Goal: Task Accomplishment & Management: Complete application form

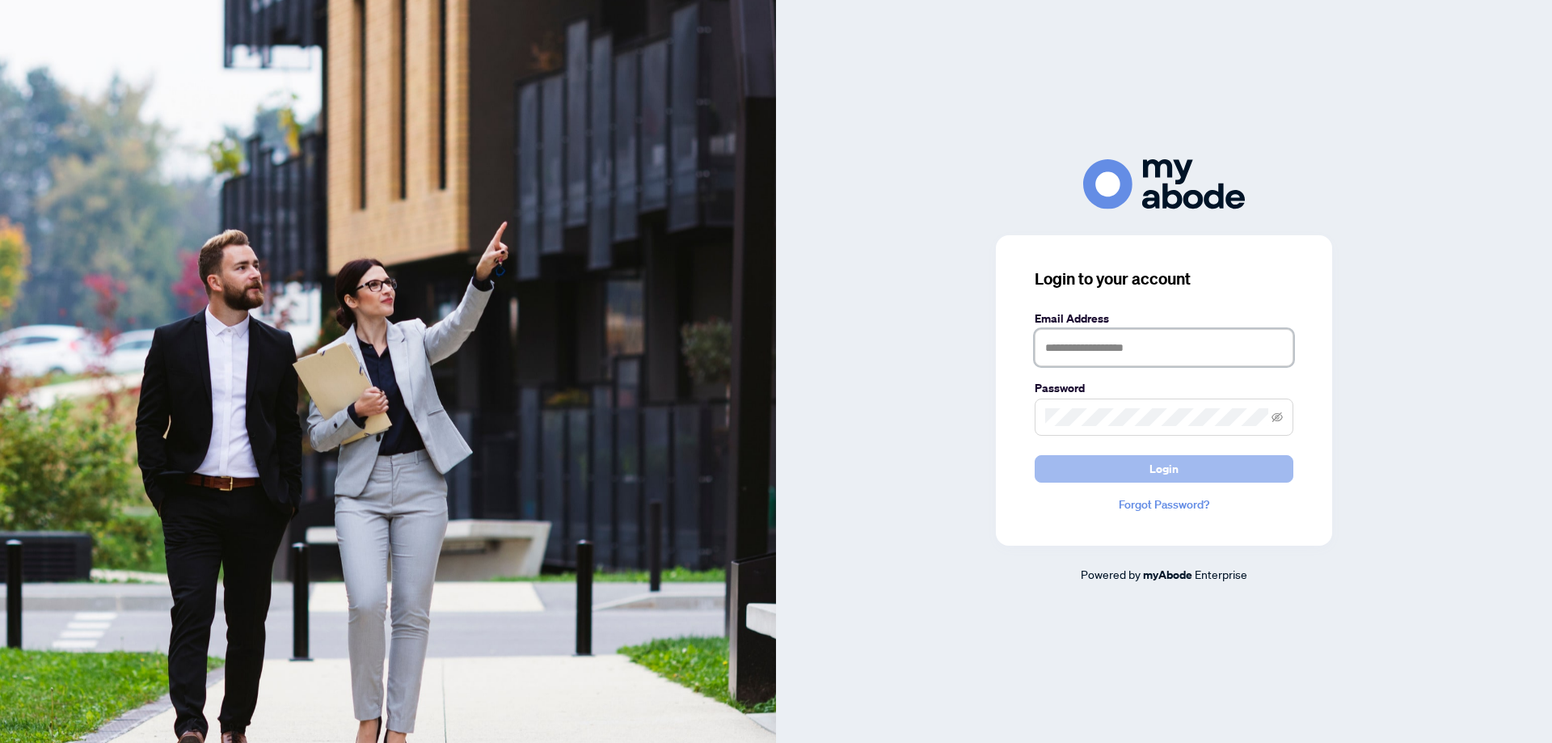
type input "**********"
click at [1132, 480] on button "Login" at bounding box center [1164, 468] width 259 height 27
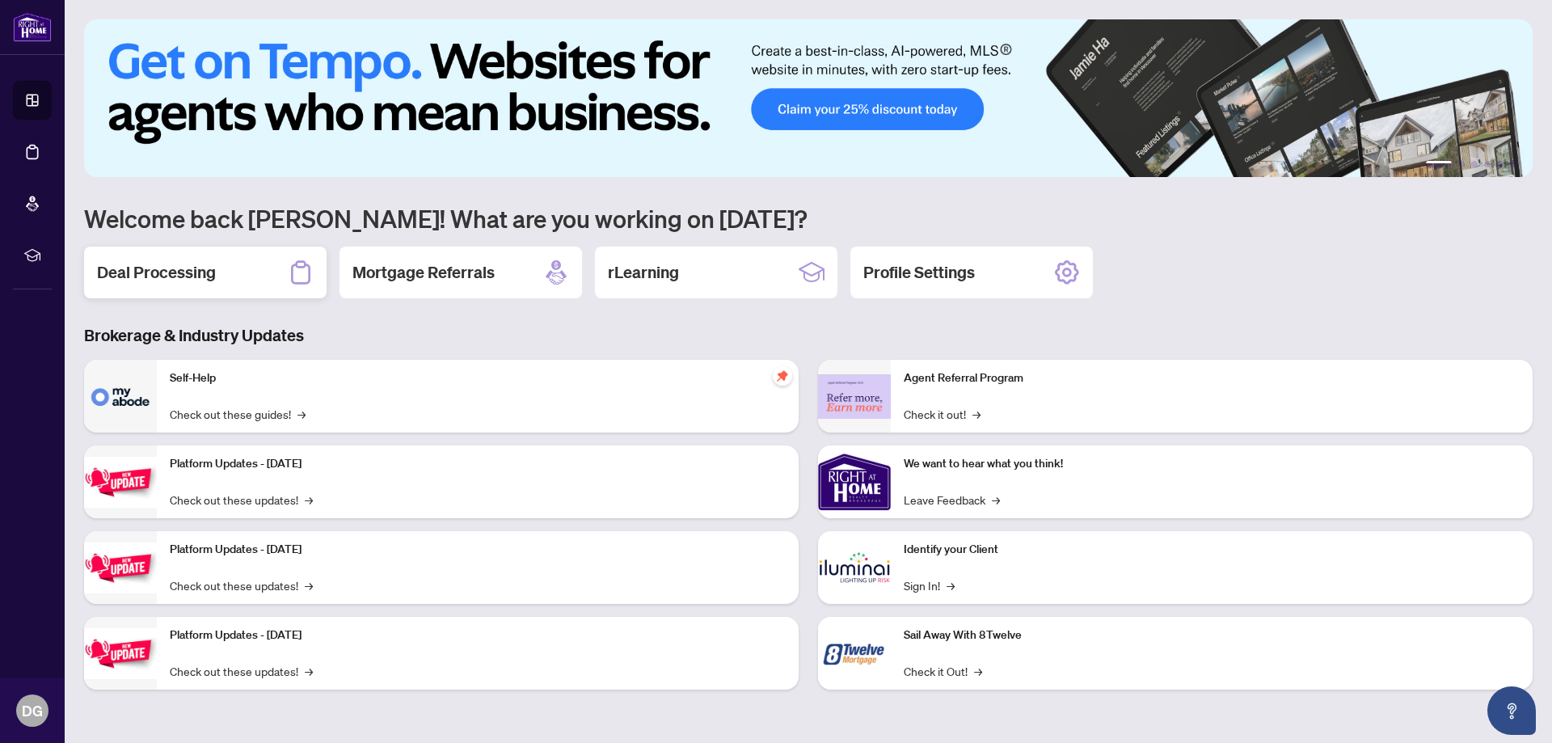
click at [158, 272] on h2 "Deal Processing" at bounding box center [156, 272] width 119 height 23
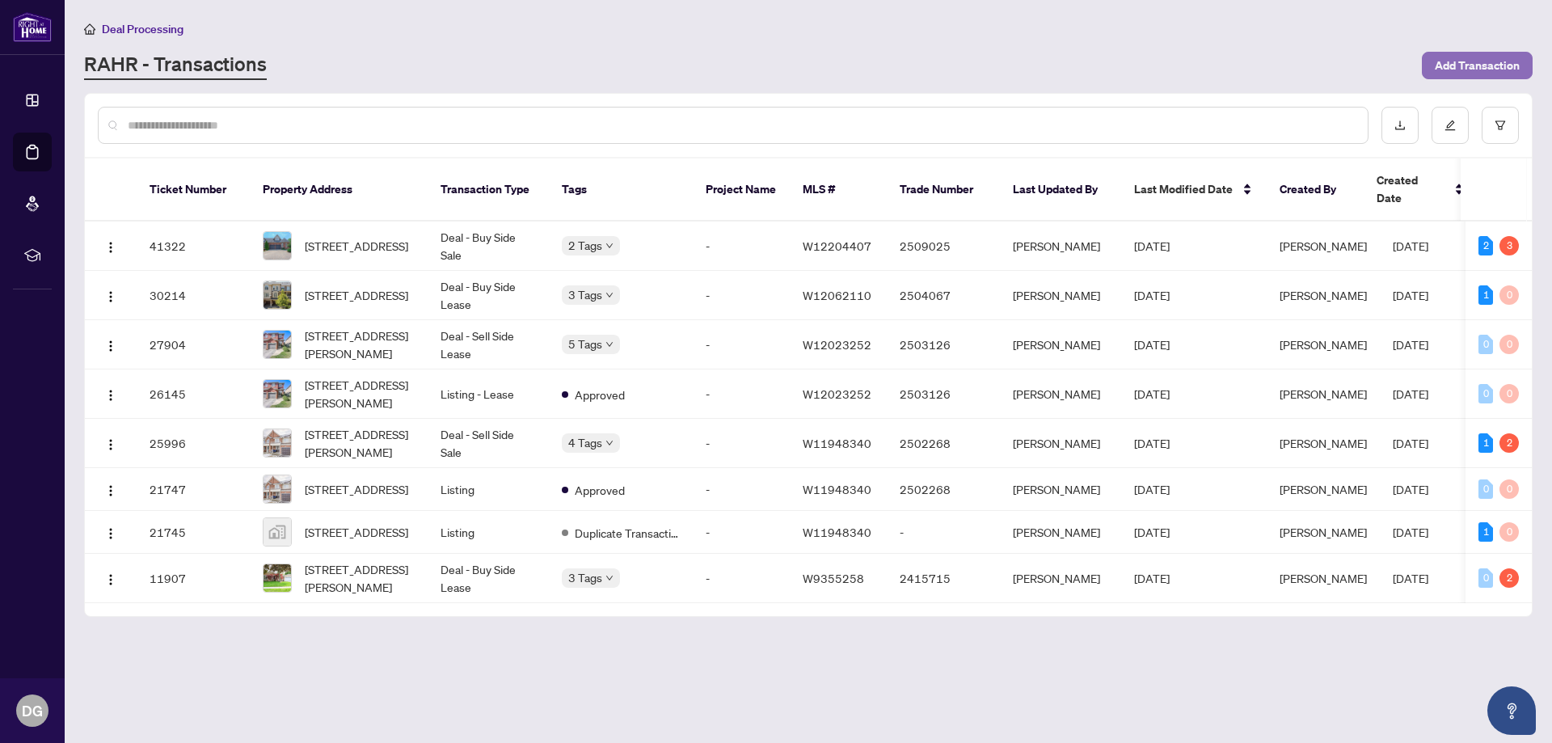
click at [1482, 71] on span "Add Transaction" at bounding box center [1477, 66] width 85 height 26
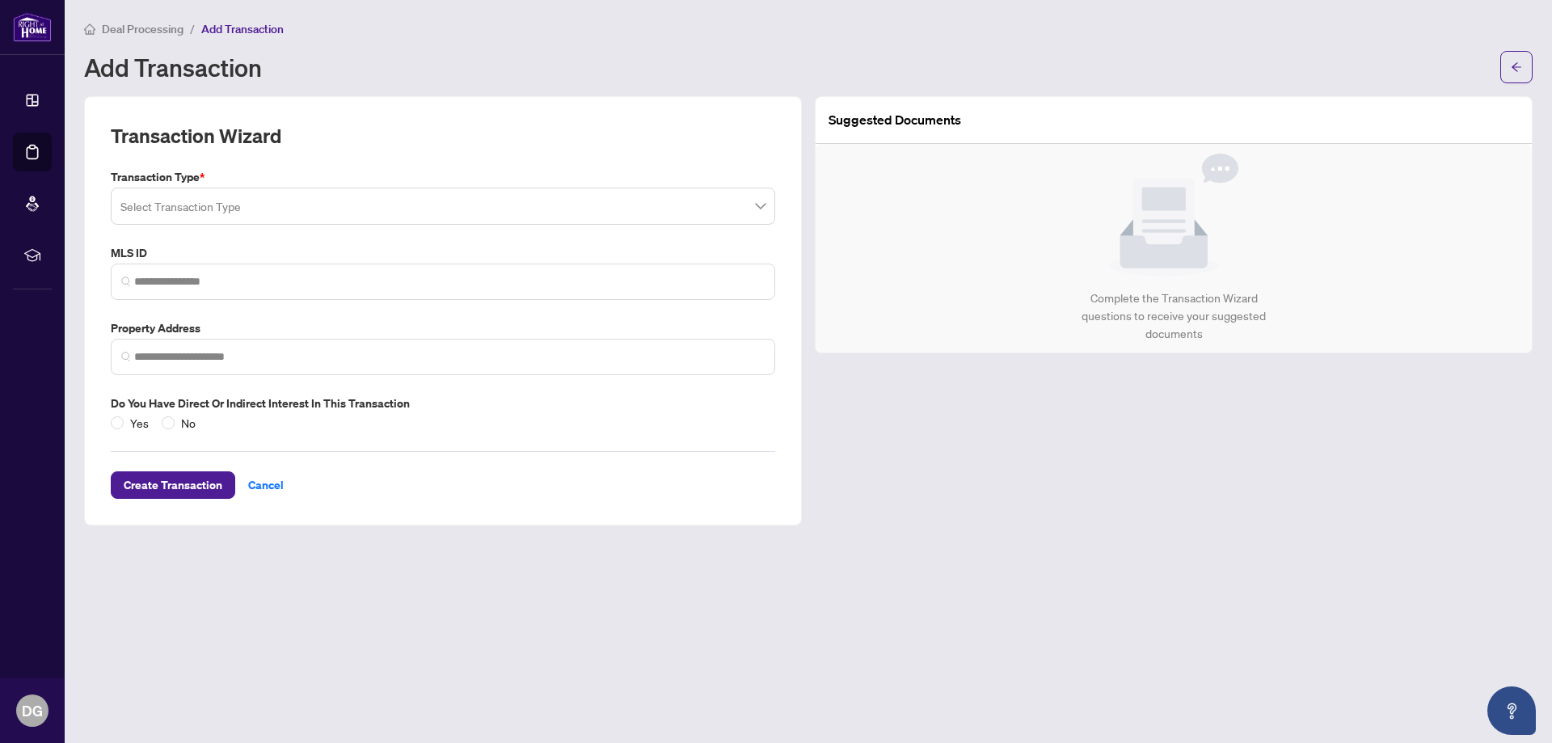
click at [306, 203] on input "search" at bounding box center [435, 209] width 631 height 36
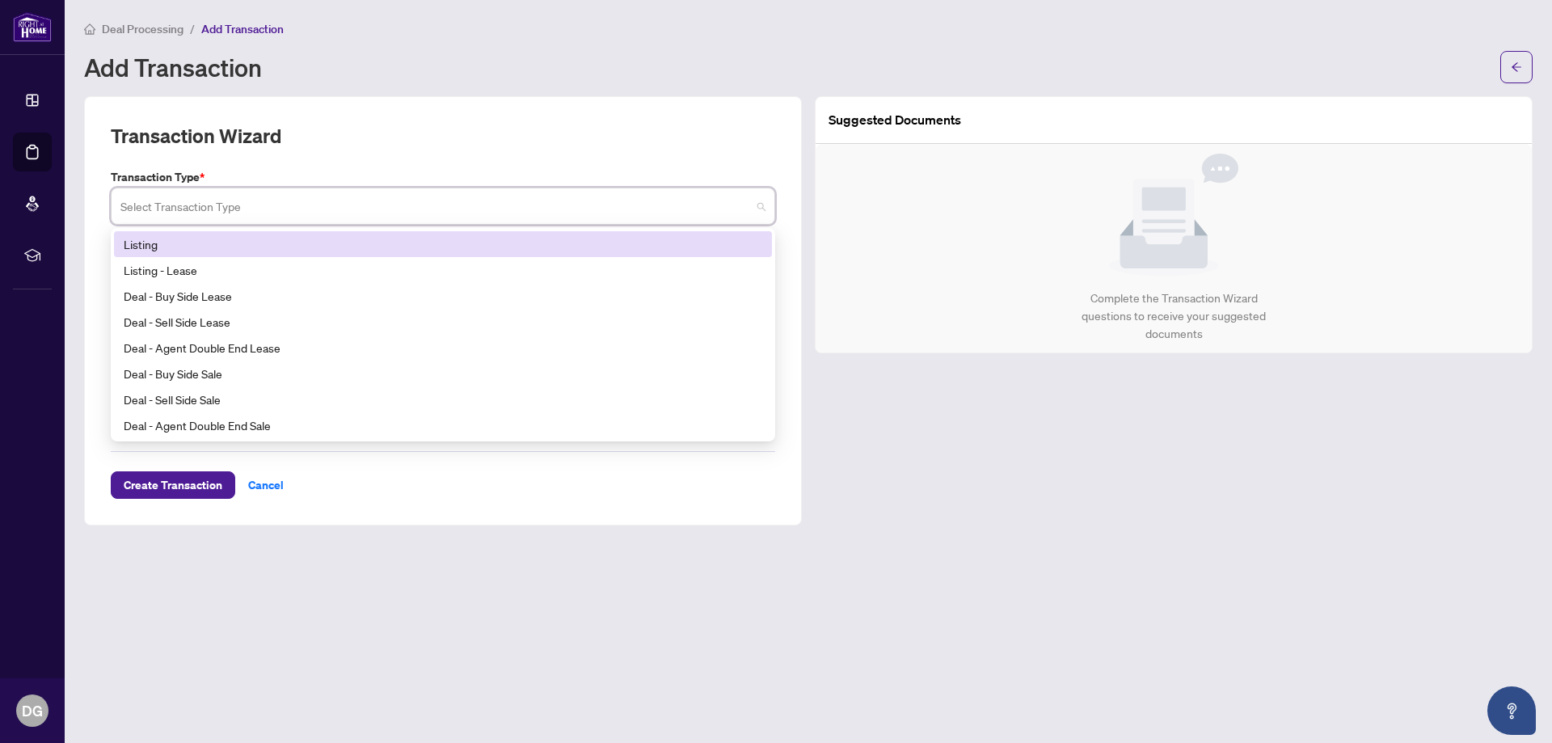
click at [142, 249] on div "Listing" at bounding box center [443, 244] width 639 height 18
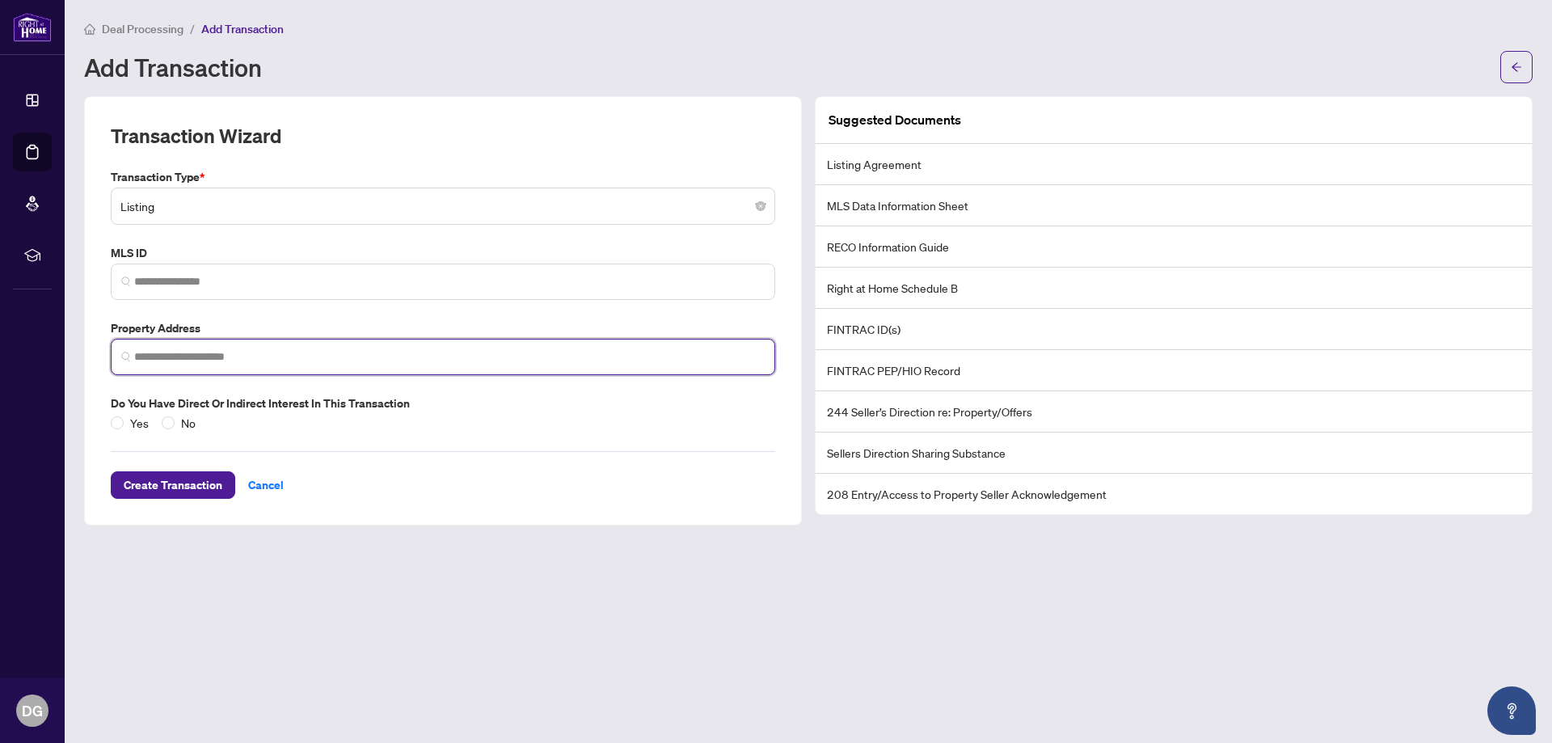
click at [177, 362] on input "search" at bounding box center [449, 356] width 631 height 17
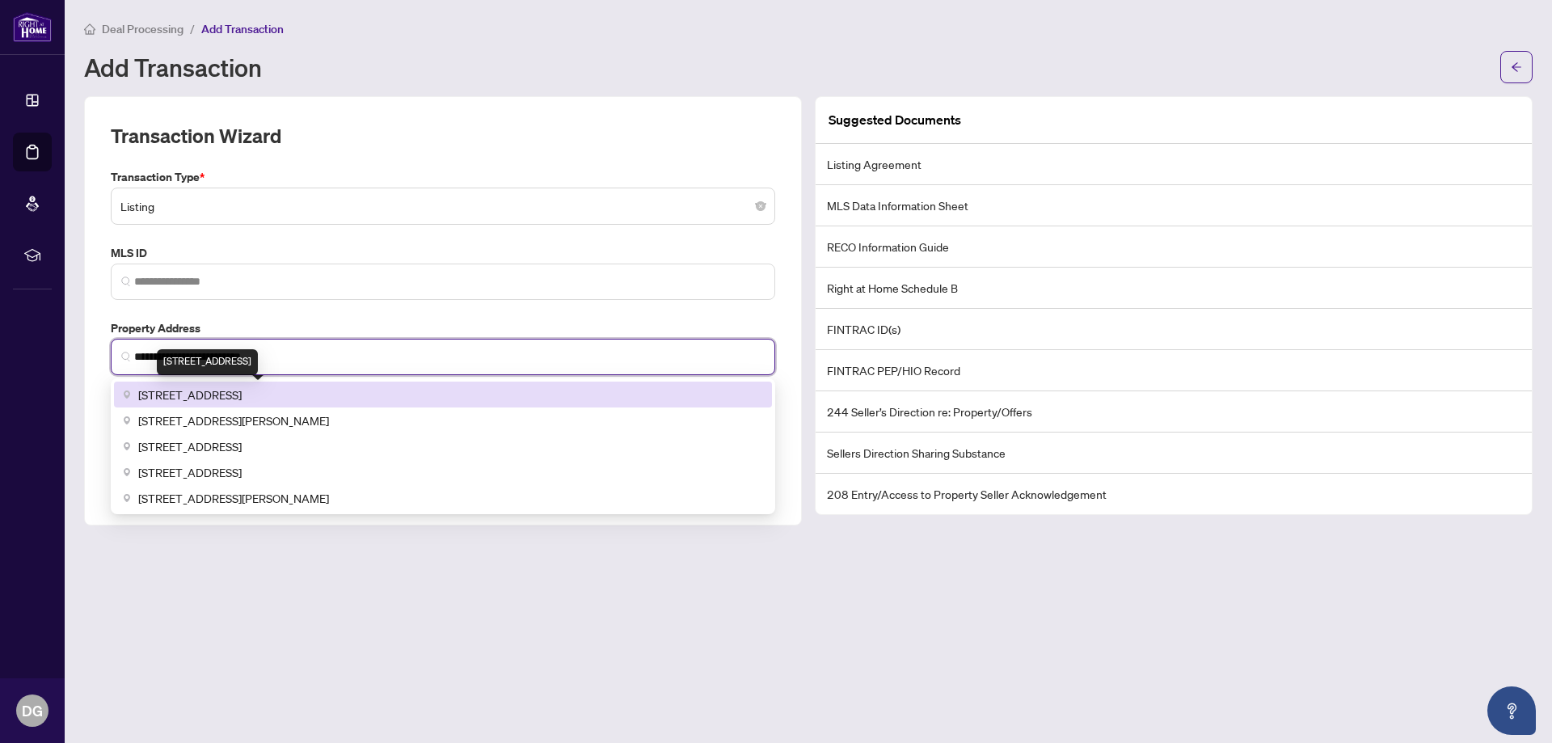
click at [242, 395] on span "[STREET_ADDRESS]" at bounding box center [189, 395] width 103 height 18
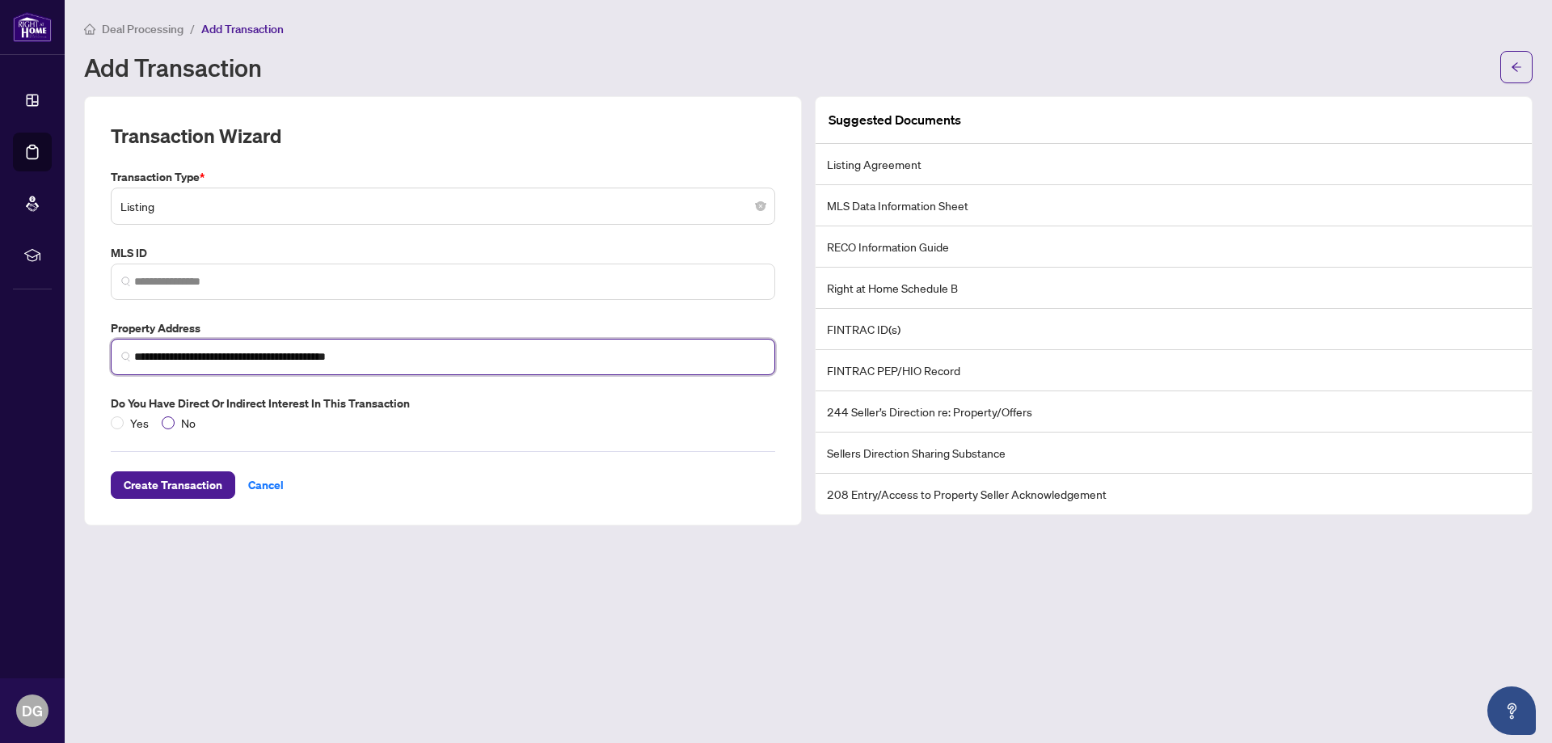
type input "**********"
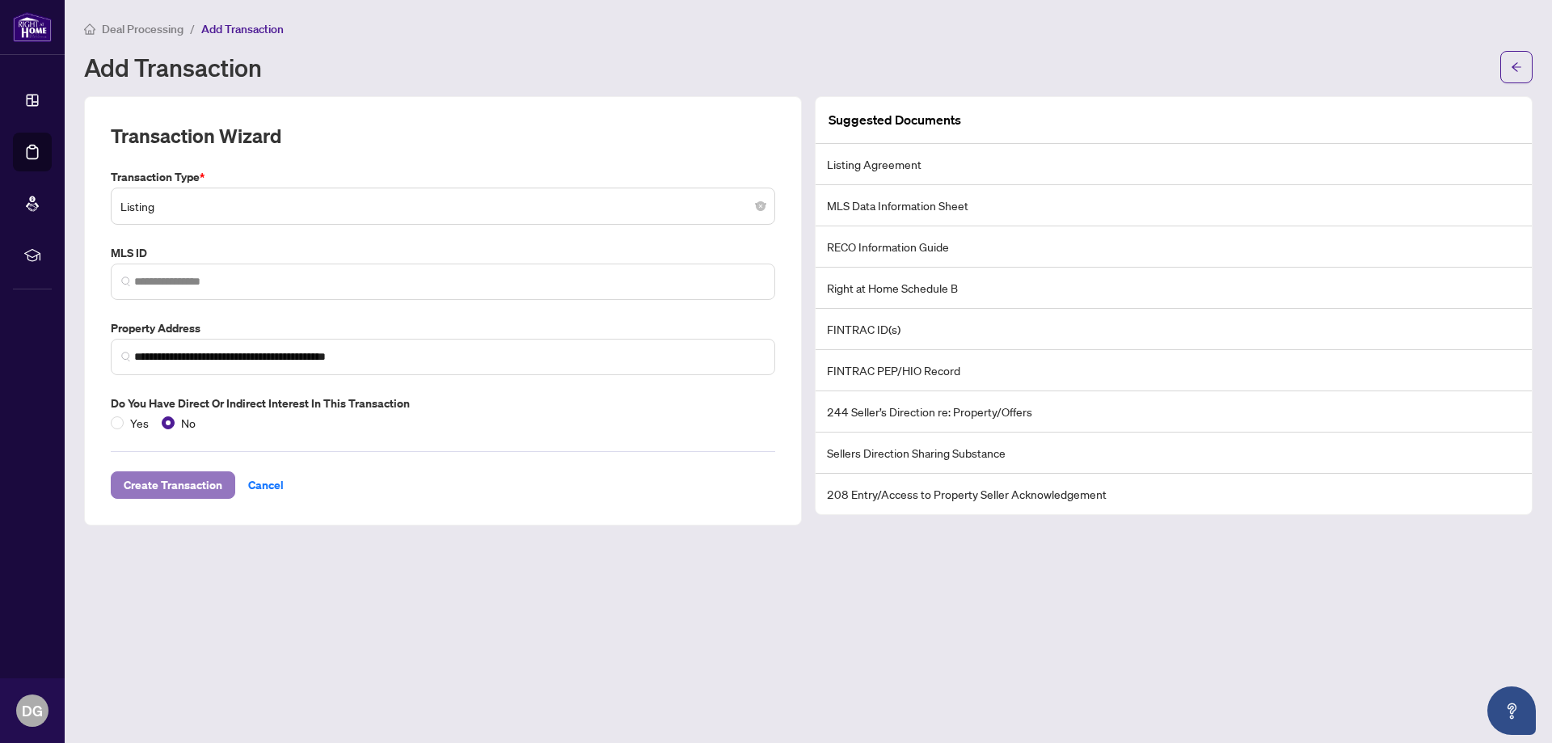
click at [197, 480] on span "Create Transaction" at bounding box center [173, 485] width 99 height 26
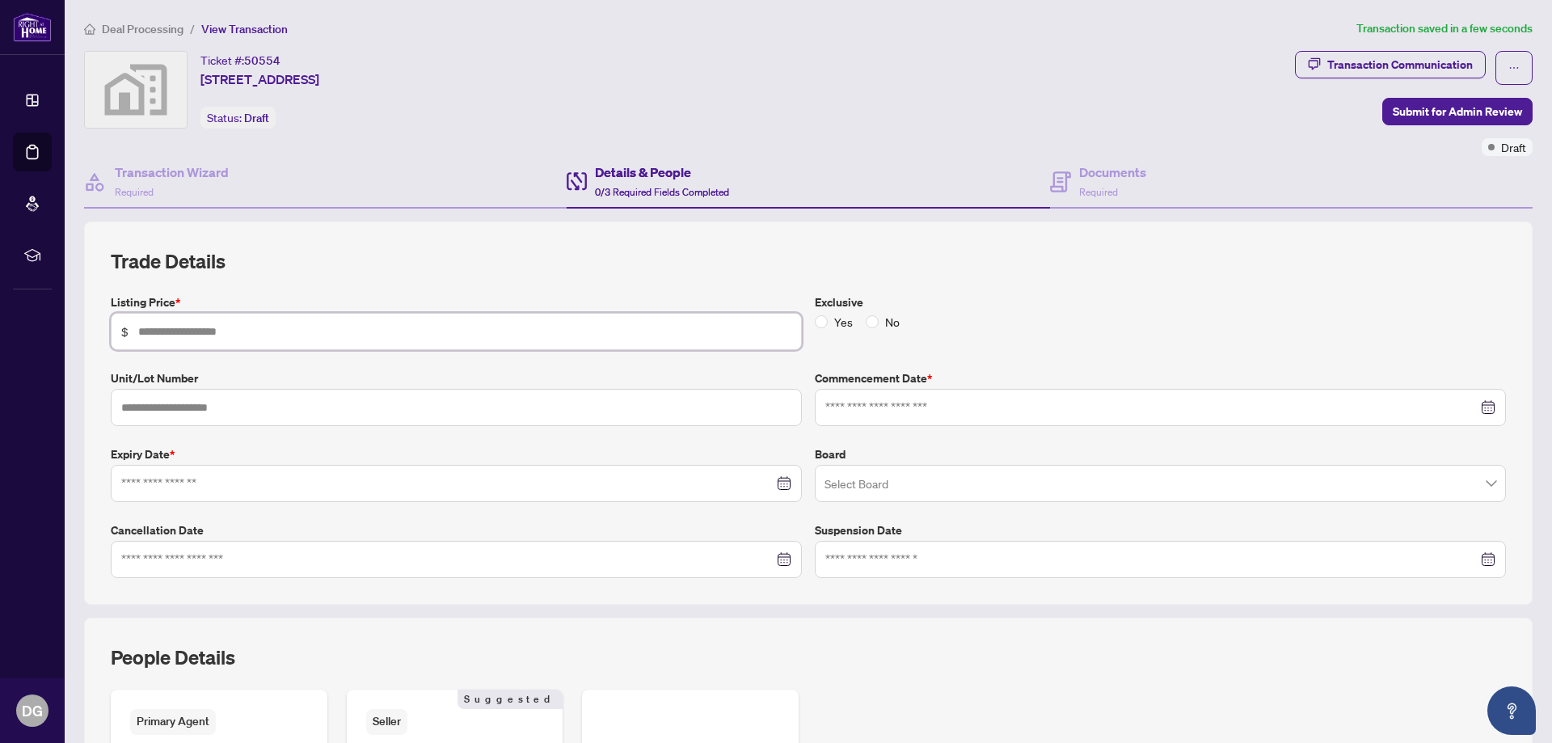
click at [199, 335] on input "text" at bounding box center [464, 332] width 653 height 18
type input "*********"
click at [181, 415] on input "text" at bounding box center [456, 407] width 691 height 37
click at [184, 479] on input at bounding box center [447, 484] width 652 height 18
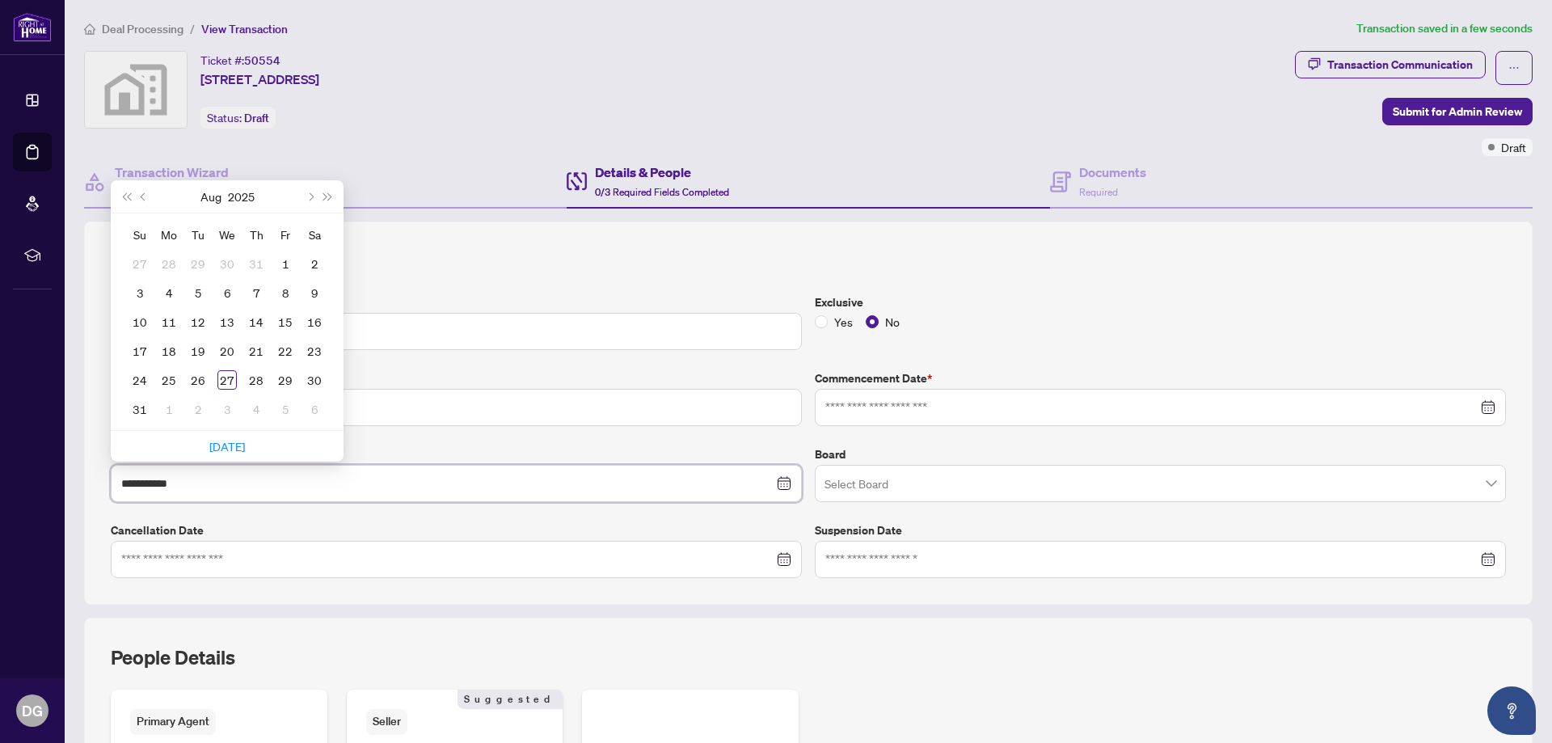
type input "**********"
click at [313, 202] on button "Next month (PageDown)" at bounding box center [310, 196] width 18 height 32
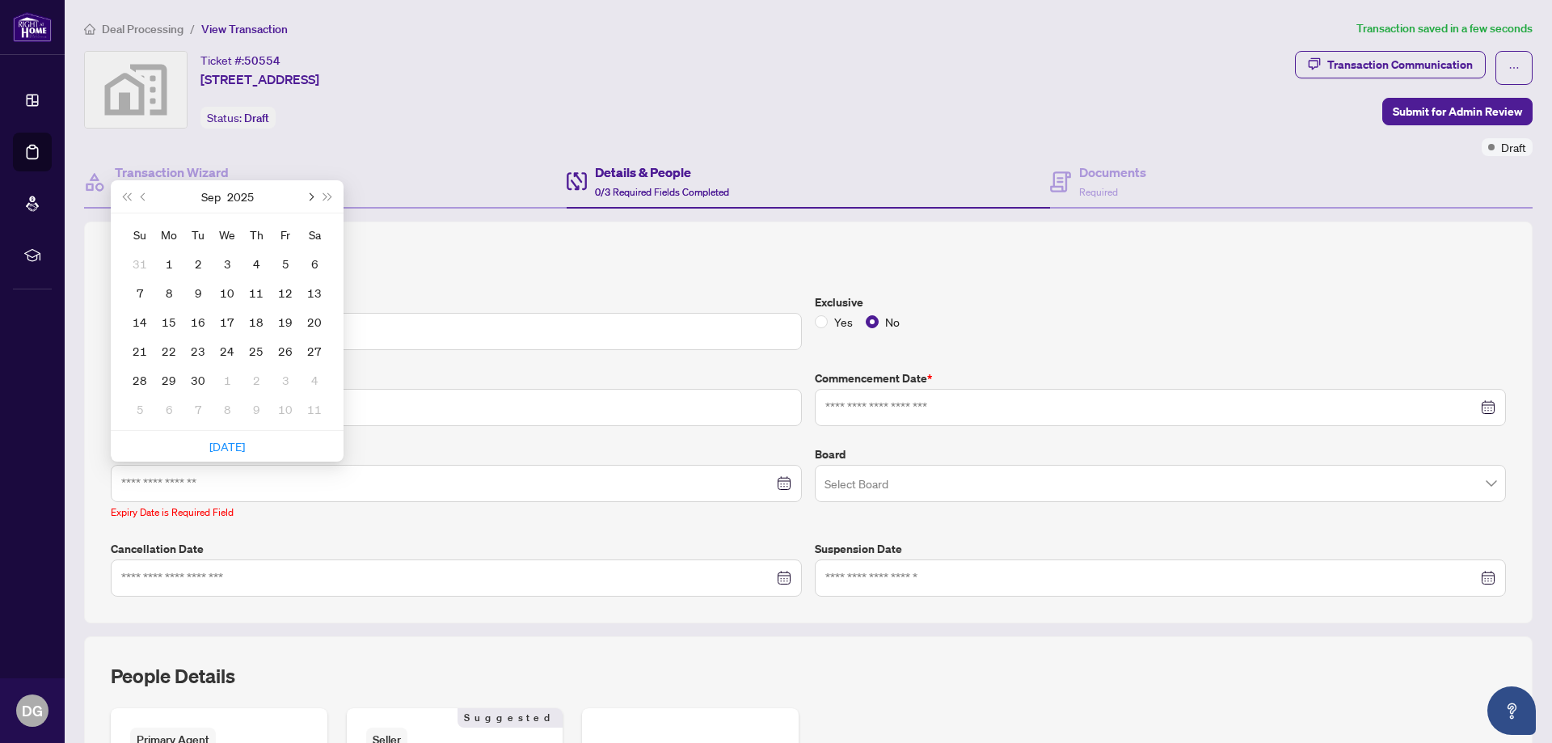
click at [313, 202] on button "Next month (PageDown)" at bounding box center [310, 196] width 18 height 32
type input "**********"
click at [310, 201] on button "Next month (PageDown)" at bounding box center [310, 196] width 18 height 32
type input "**********"
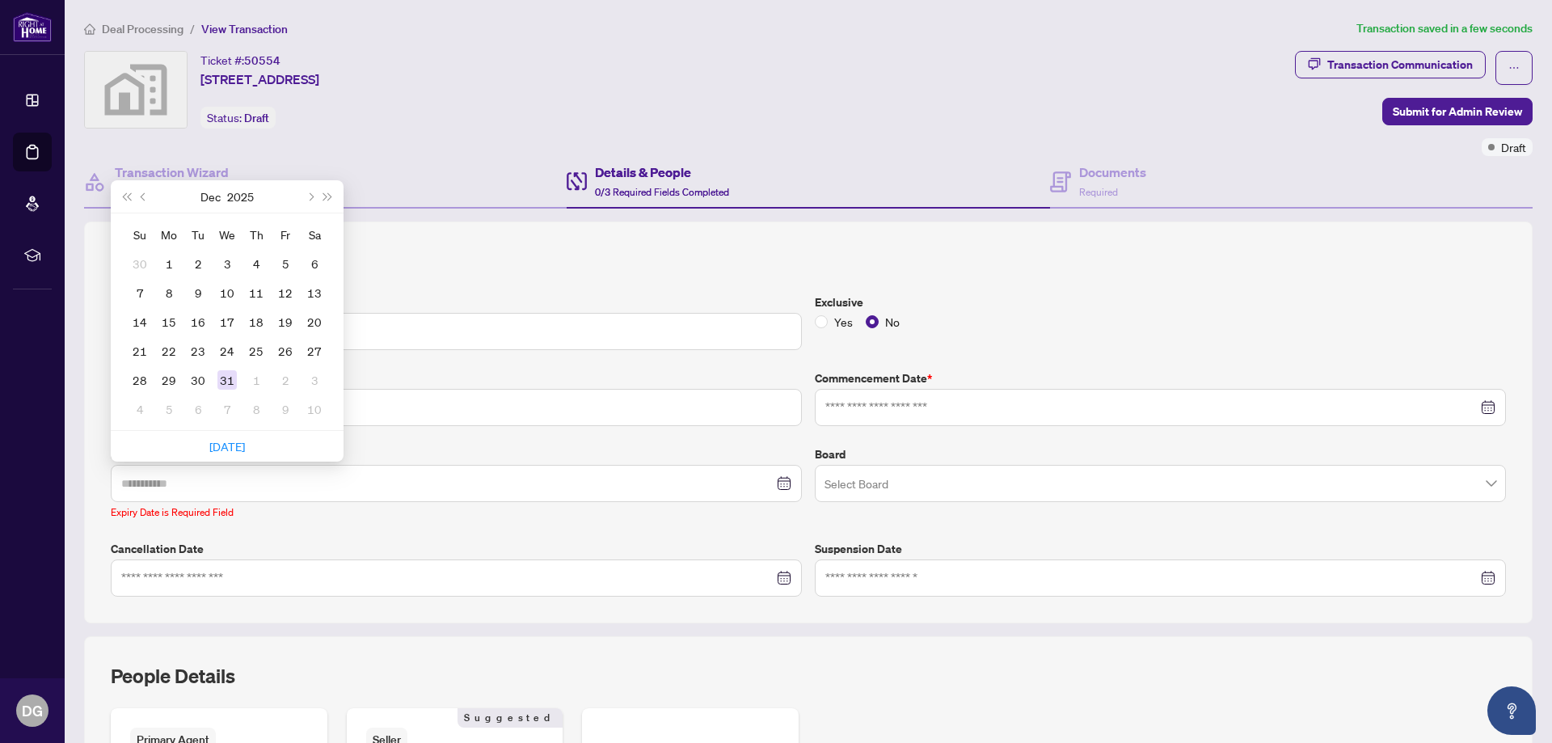
click at [219, 386] on div "31" at bounding box center [226, 379] width 19 height 19
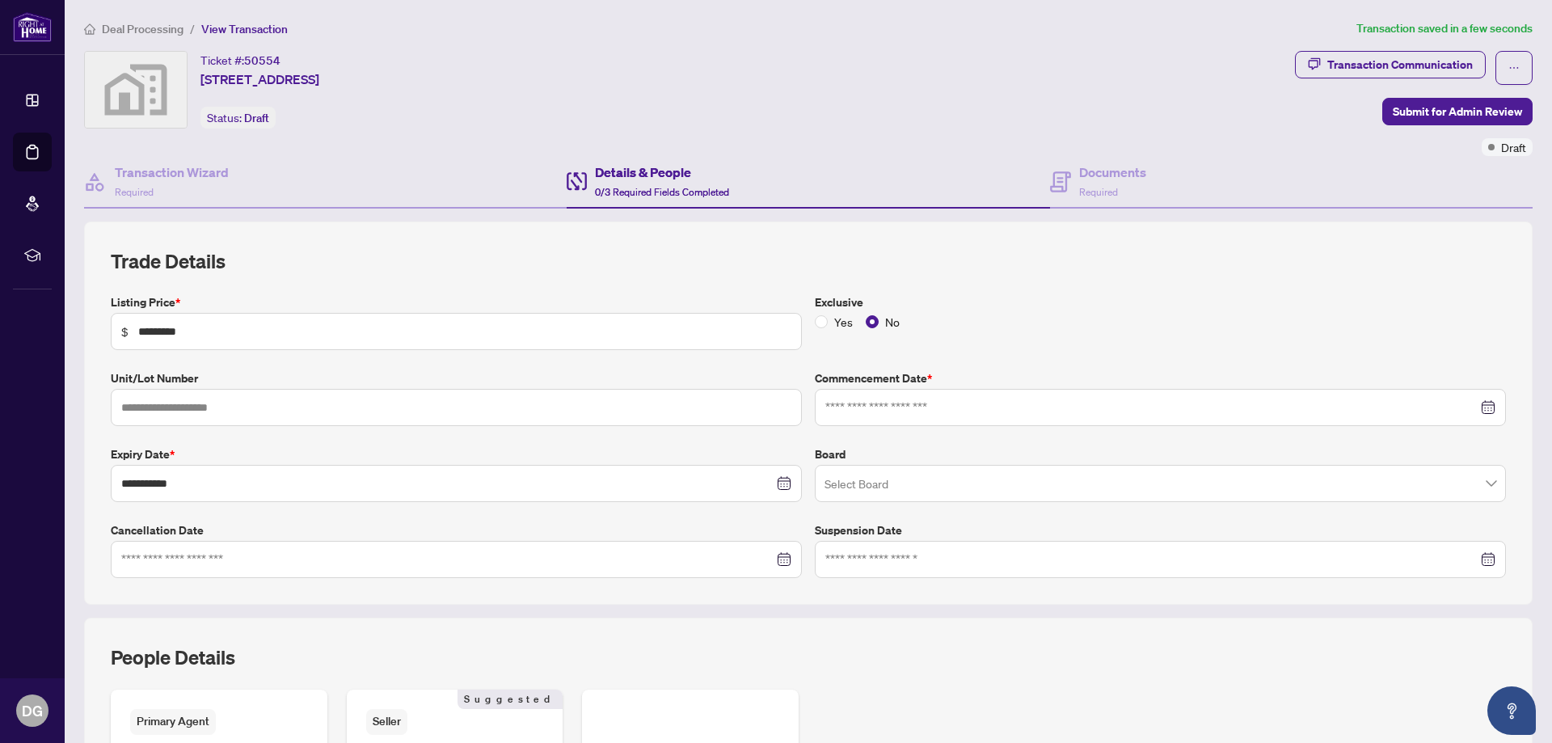
click at [914, 485] on input "search" at bounding box center [1153, 486] width 657 height 36
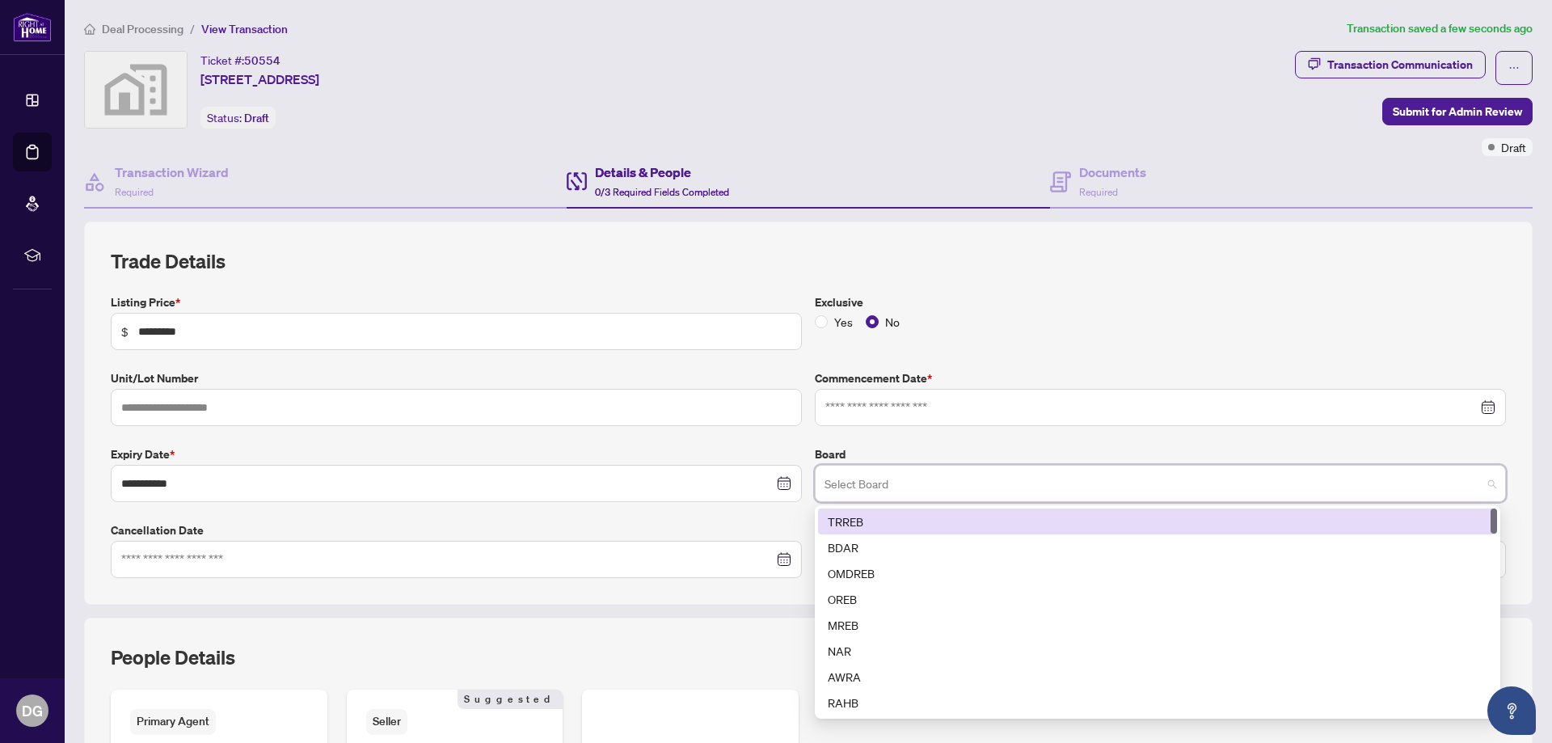
click at [838, 514] on div "TRREB" at bounding box center [1158, 522] width 660 height 18
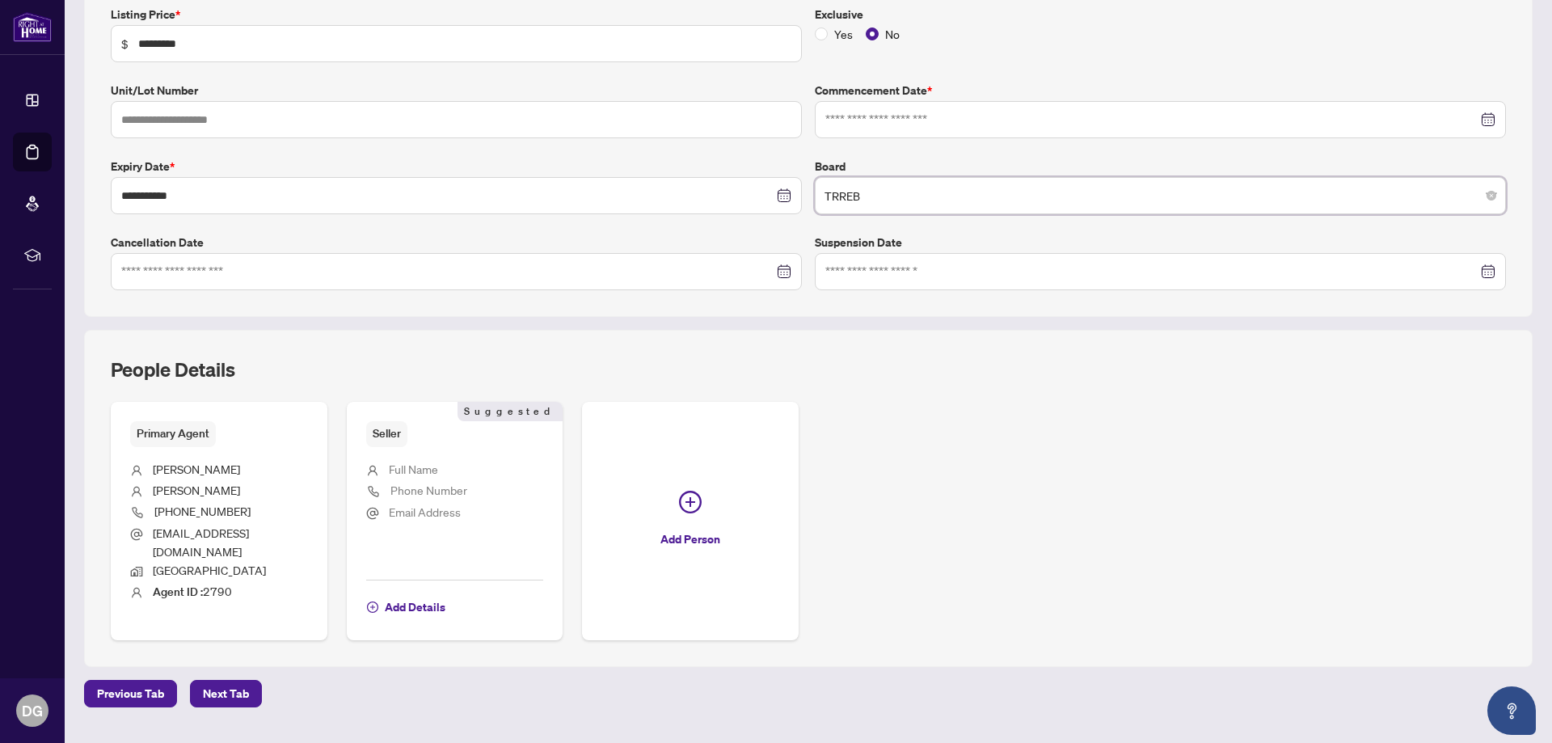
scroll to position [311, 0]
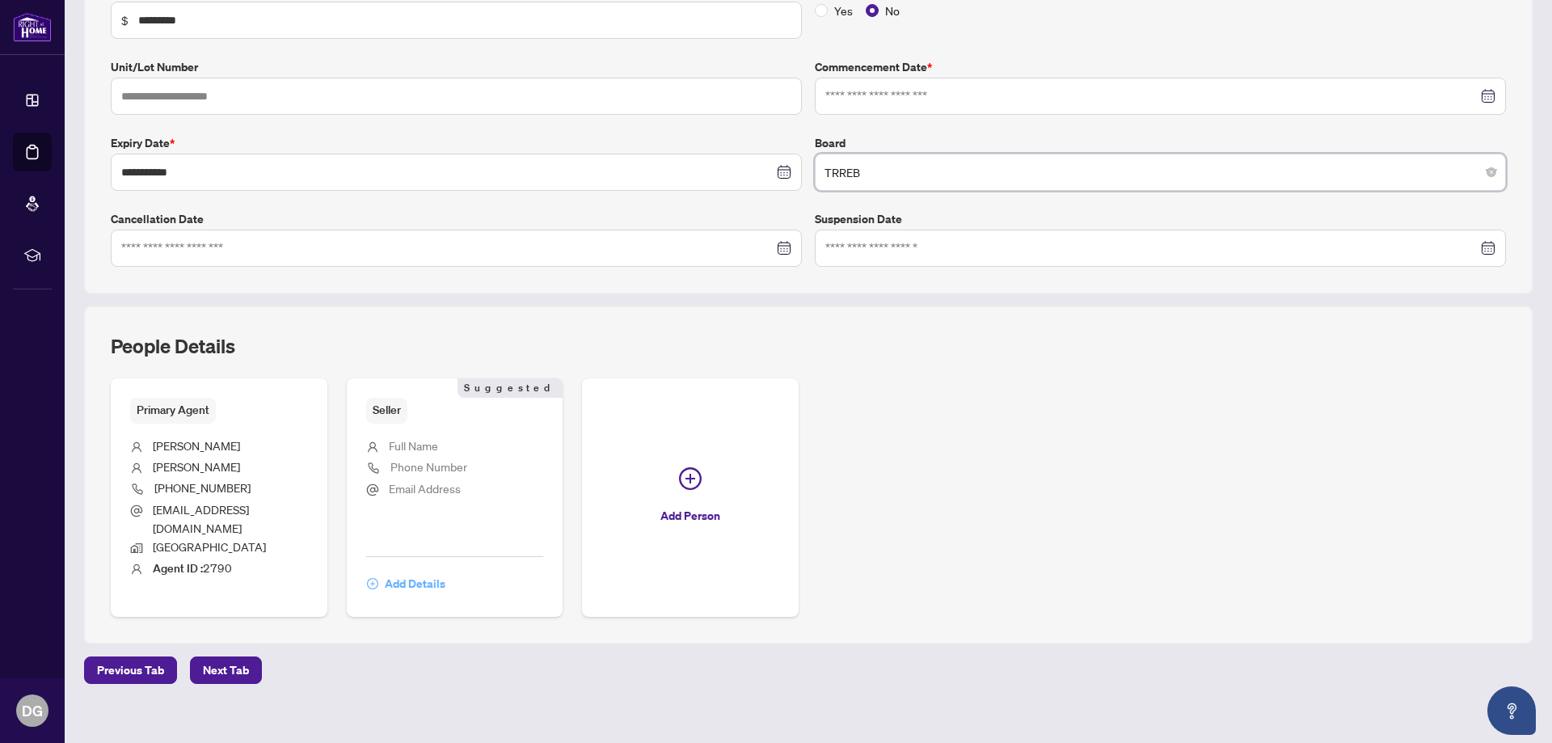
click at [418, 572] on span "Add Details" at bounding box center [415, 584] width 61 height 26
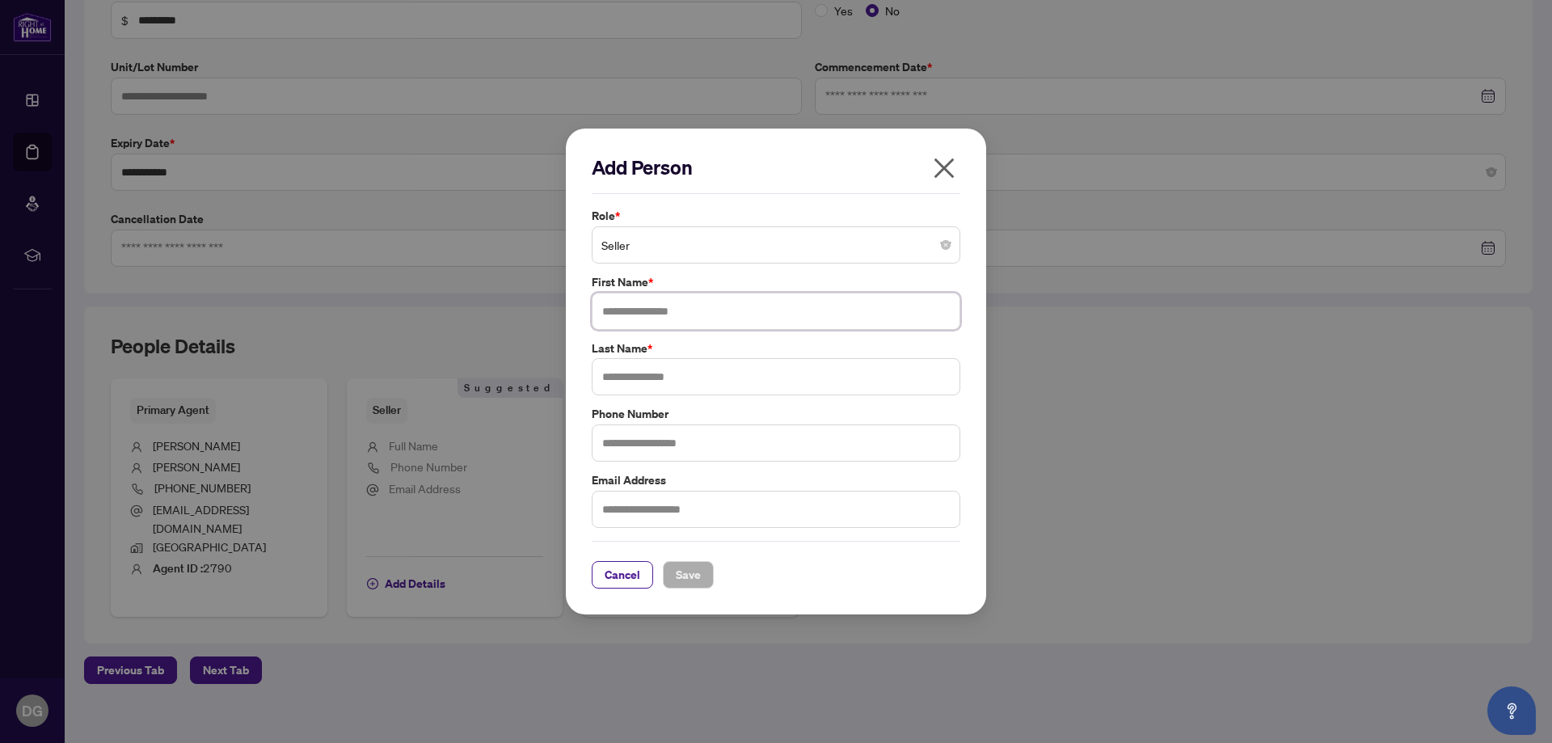
click at [637, 311] on input "text" at bounding box center [776, 311] width 369 height 37
type input "*******"
click at [635, 372] on input "text" at bounding box center [776, 376] width 369 height 37
type input "*******"
click at [614, 515] on input "text" at bounding box center [776, 509] width 369 height 37
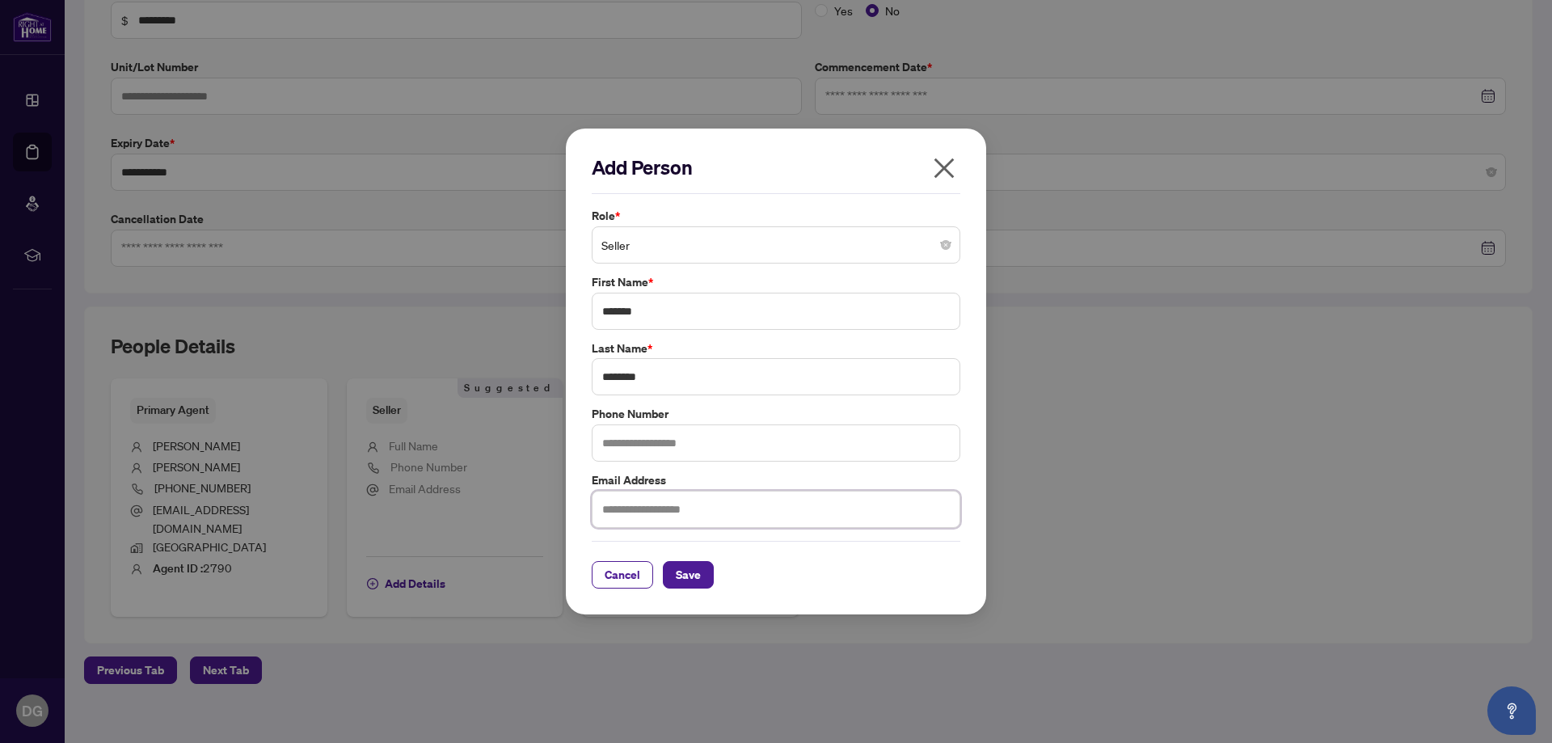
paste input "**********"
type input "**********"
click at [682, 580] on span "Save" at bounding box center [688, 575] width 25 height 26
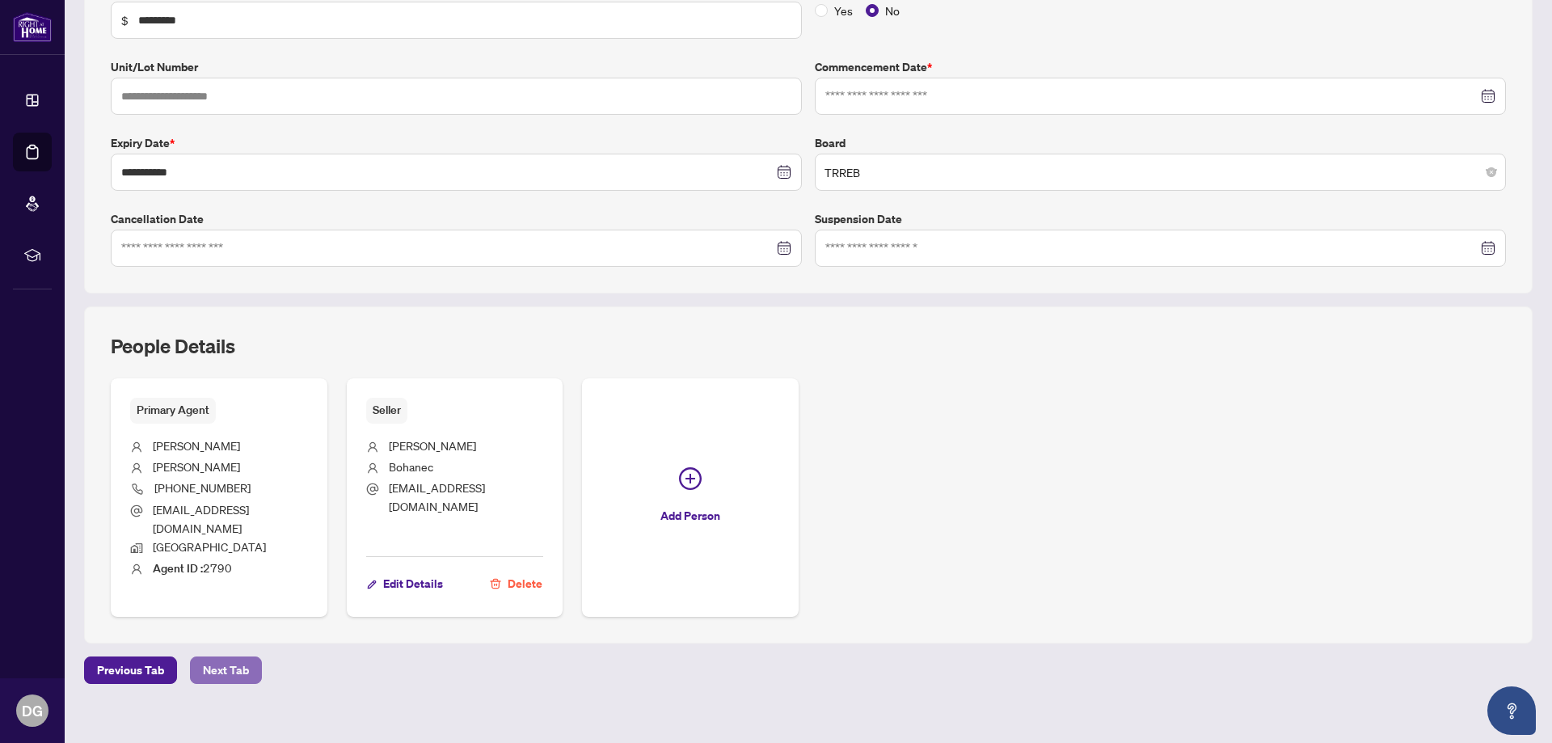
click at [229, 657] on span "Next Tab" at bounding box center [226, 670] width 46 height 26
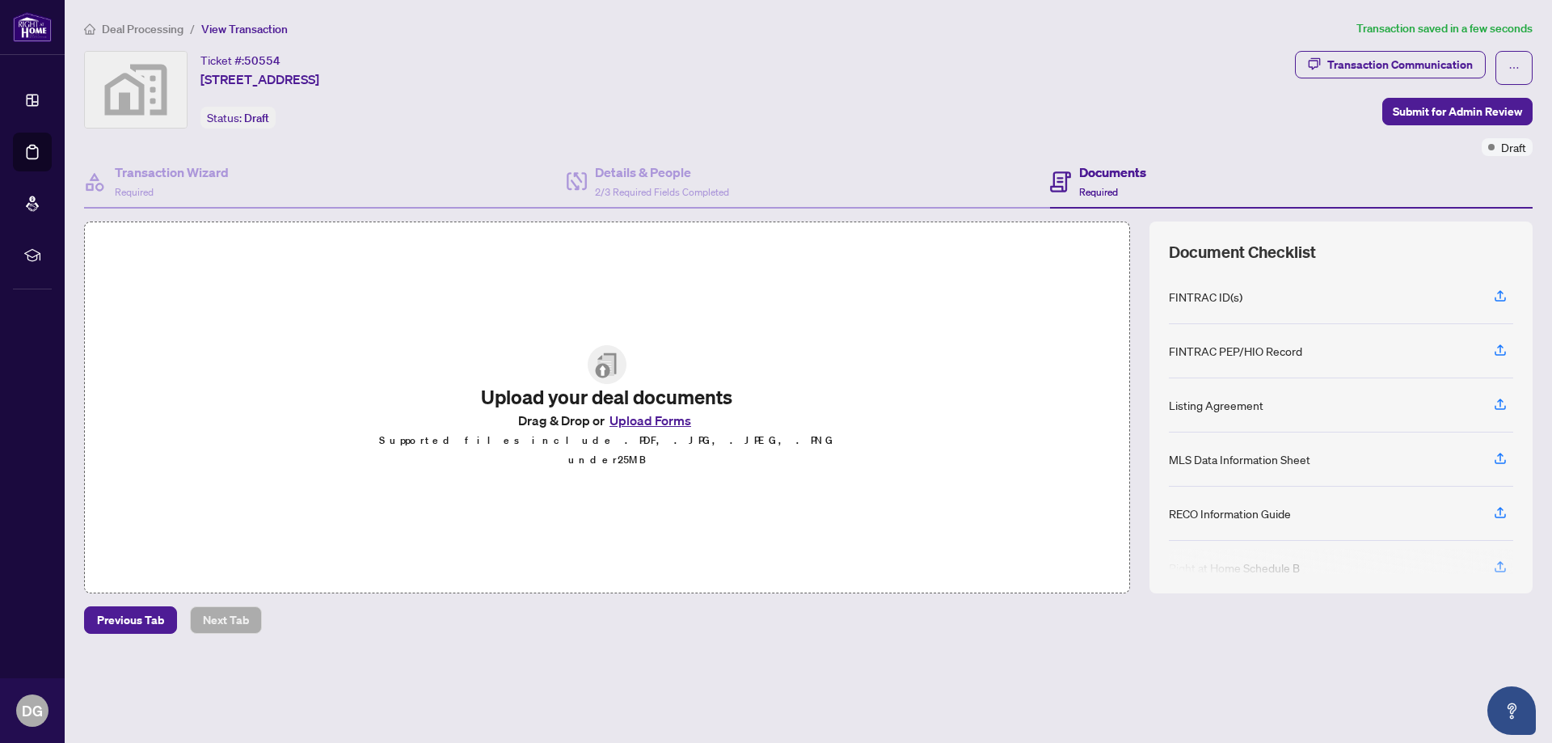
click at [652, 431] on button "Upload Forms" at bounding box center [650, 420] width 91 height 21
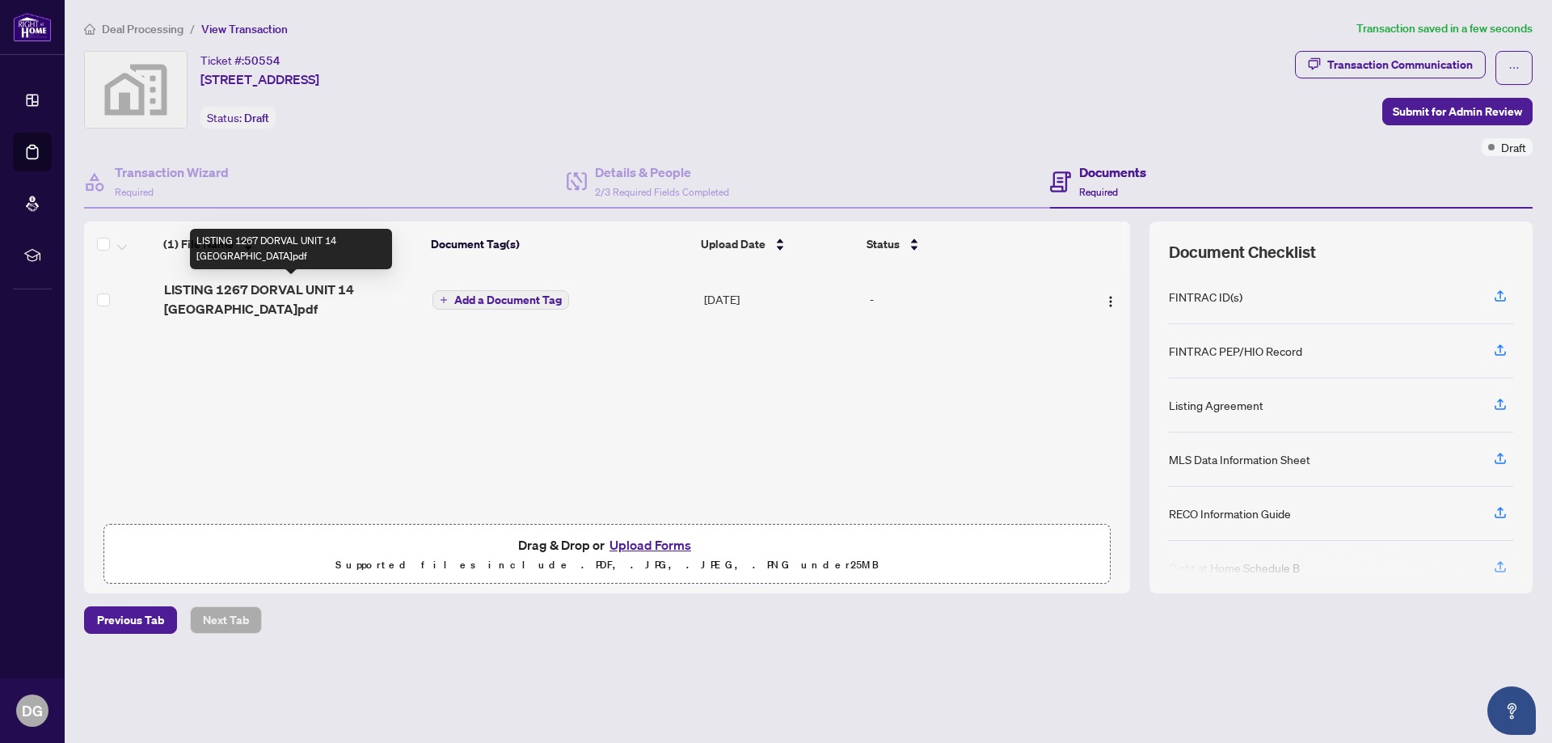
click at [253, 286] on span "LISTING 1267 DORVAL UNIT 14 [GEOGRAPHIC_DATA]pdf" at bounding box center [292, 299] width 256 height 39
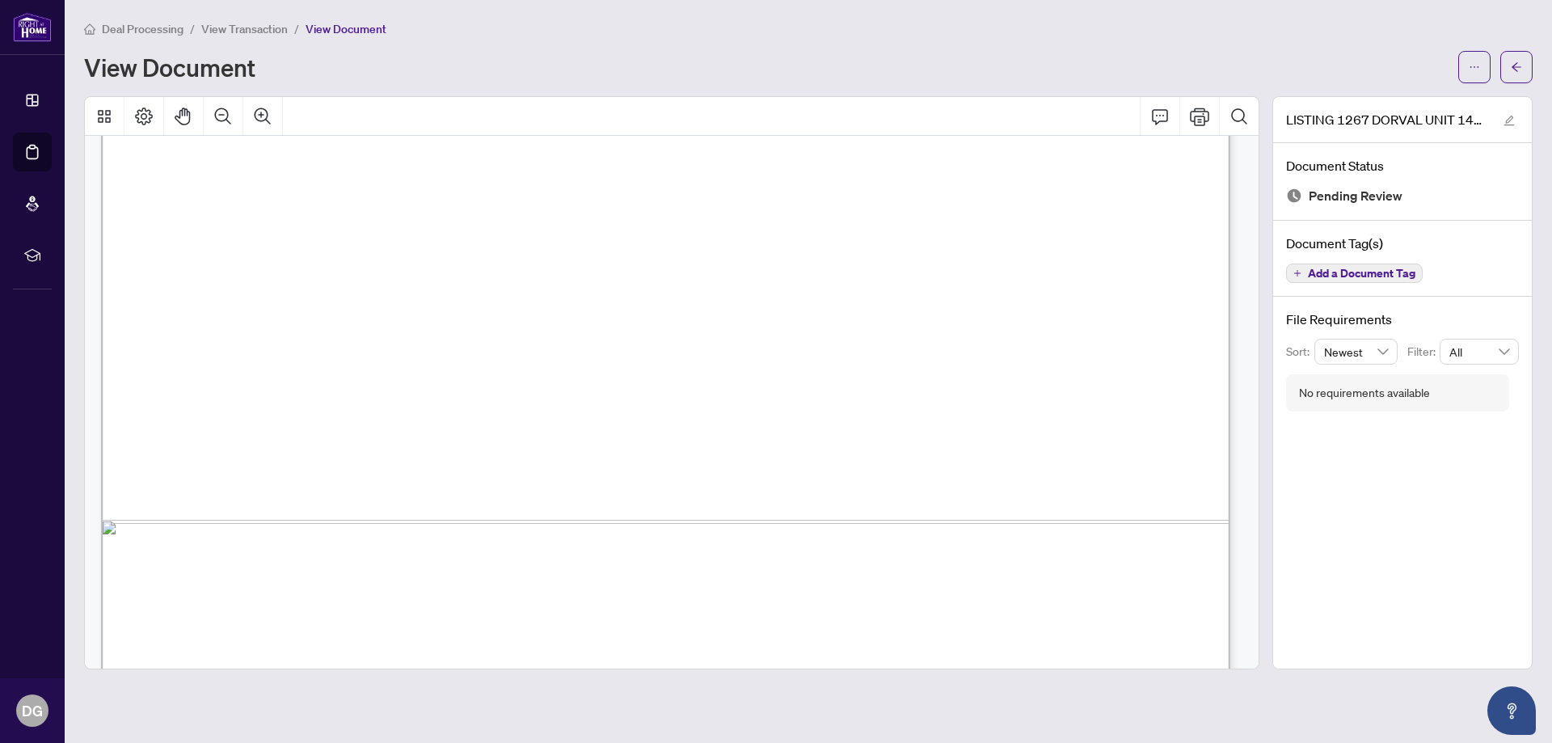
scroll to position [31115, 0]
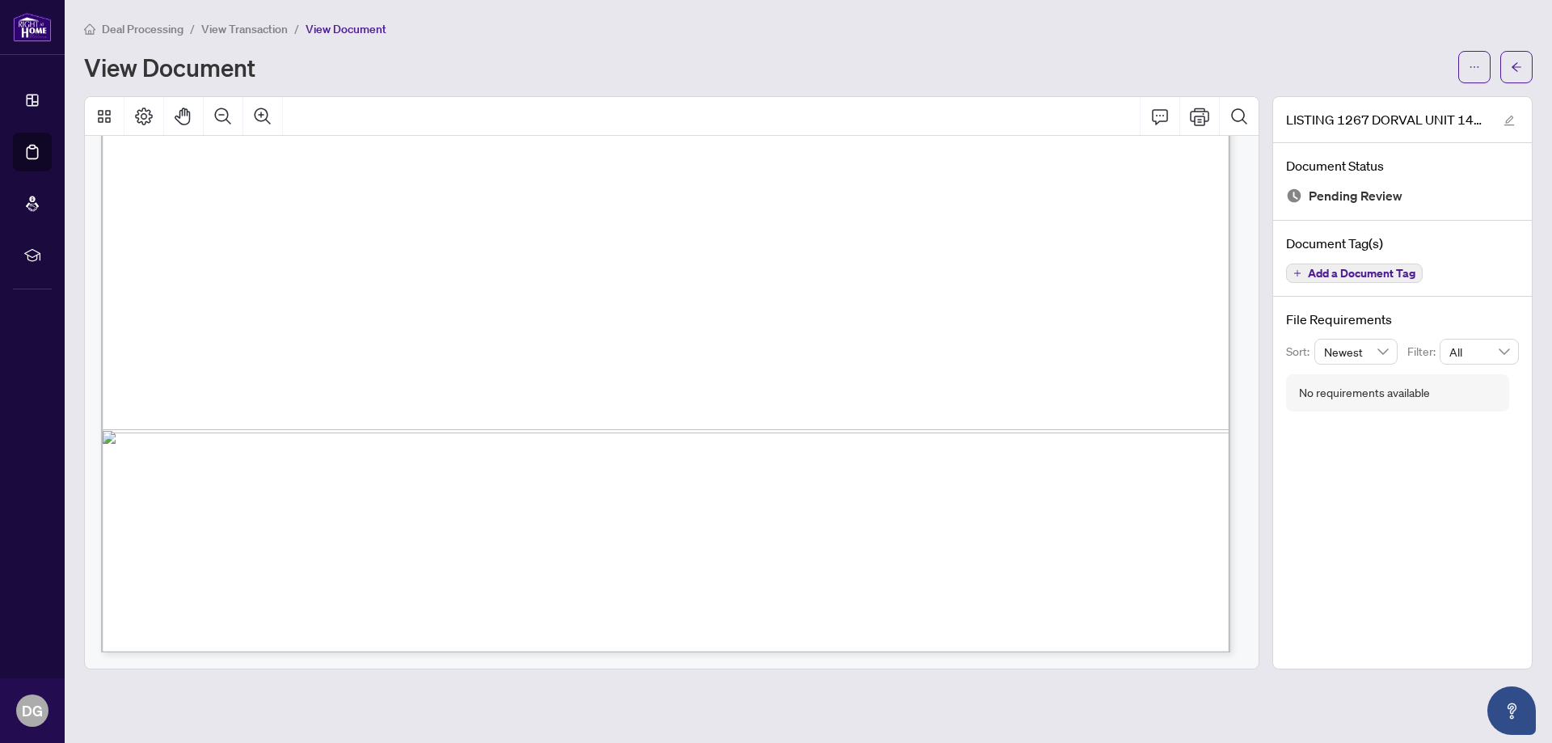
click at [1131, 61] on div "View Document" at bounding box center [766, 67] width 1365 height 26
click at [1387, 72] on div "View Document" at bounding box center [766, 67] width 1365 height 26
click at [1510, 71] on button "button" at bounding box center [1516, 67] width 32 height 32
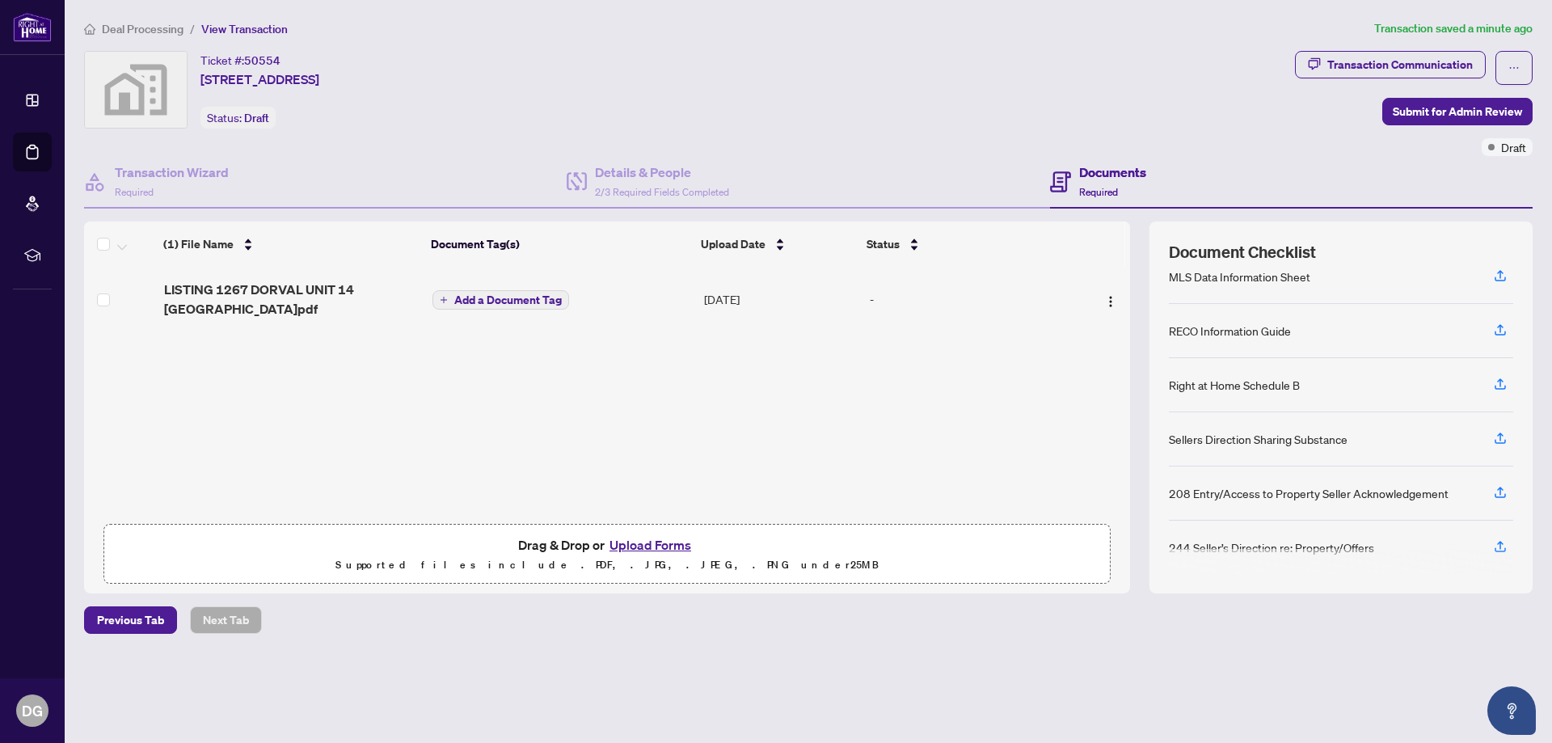
scroll to position [189, 0]
click at [1503, 492] on icon "button" at bounding box center [1500, 486] width 15 height 15
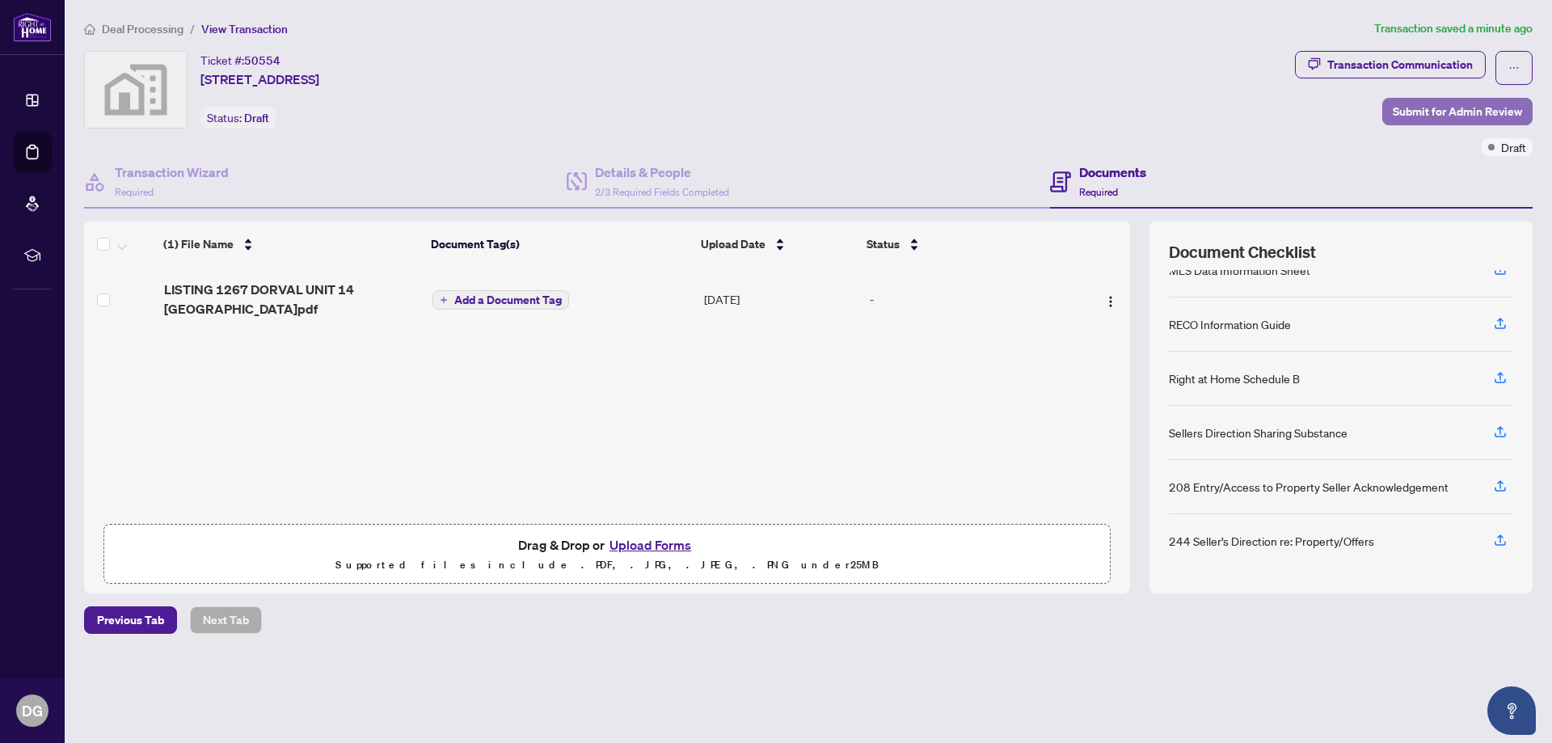
click at [1450, 107] on span "Submit for Admin Review" at bounding box center [1457, 112] width 129 height 26
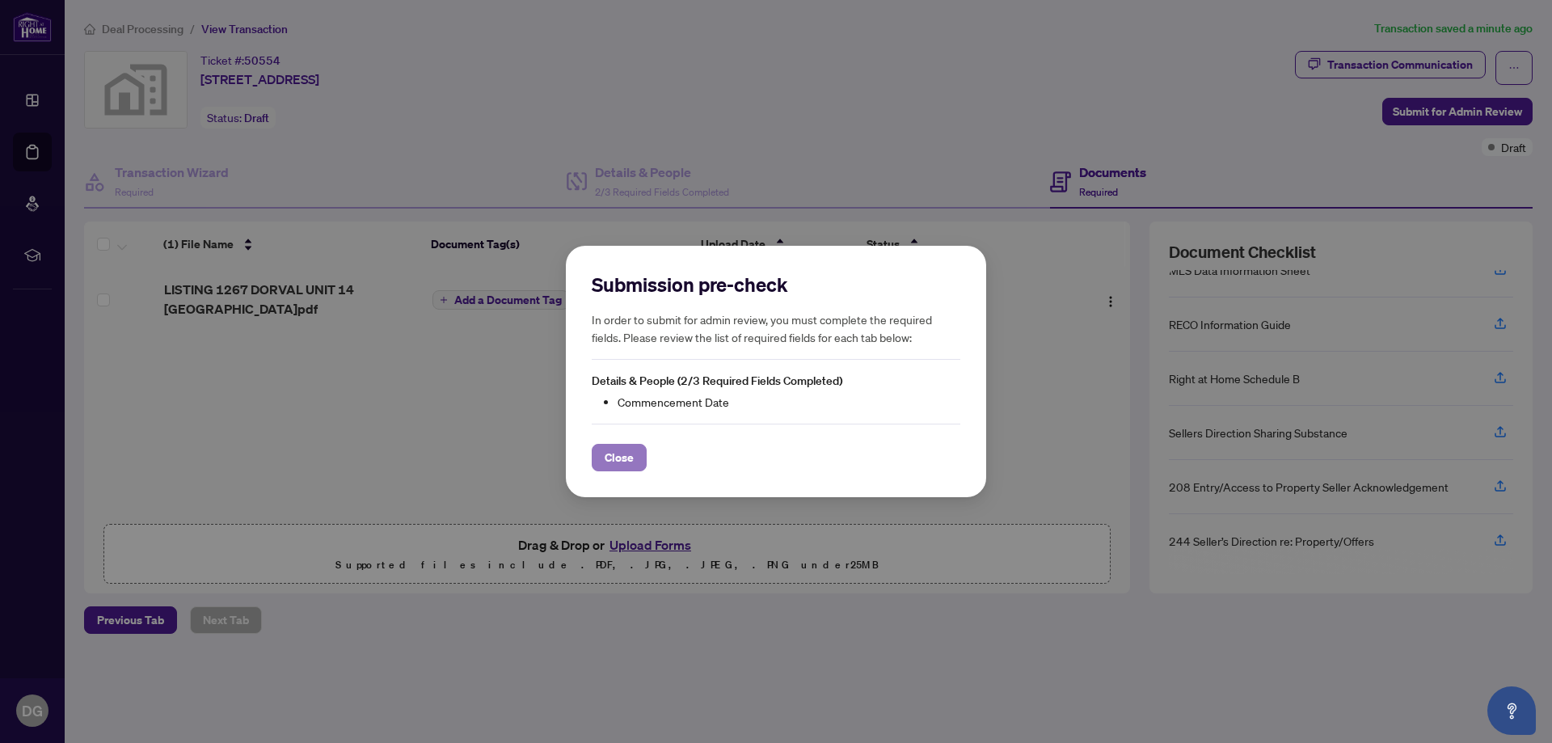
click at [610, 456] on span "Close" at bounding box center [619, 458] width 29 height 26
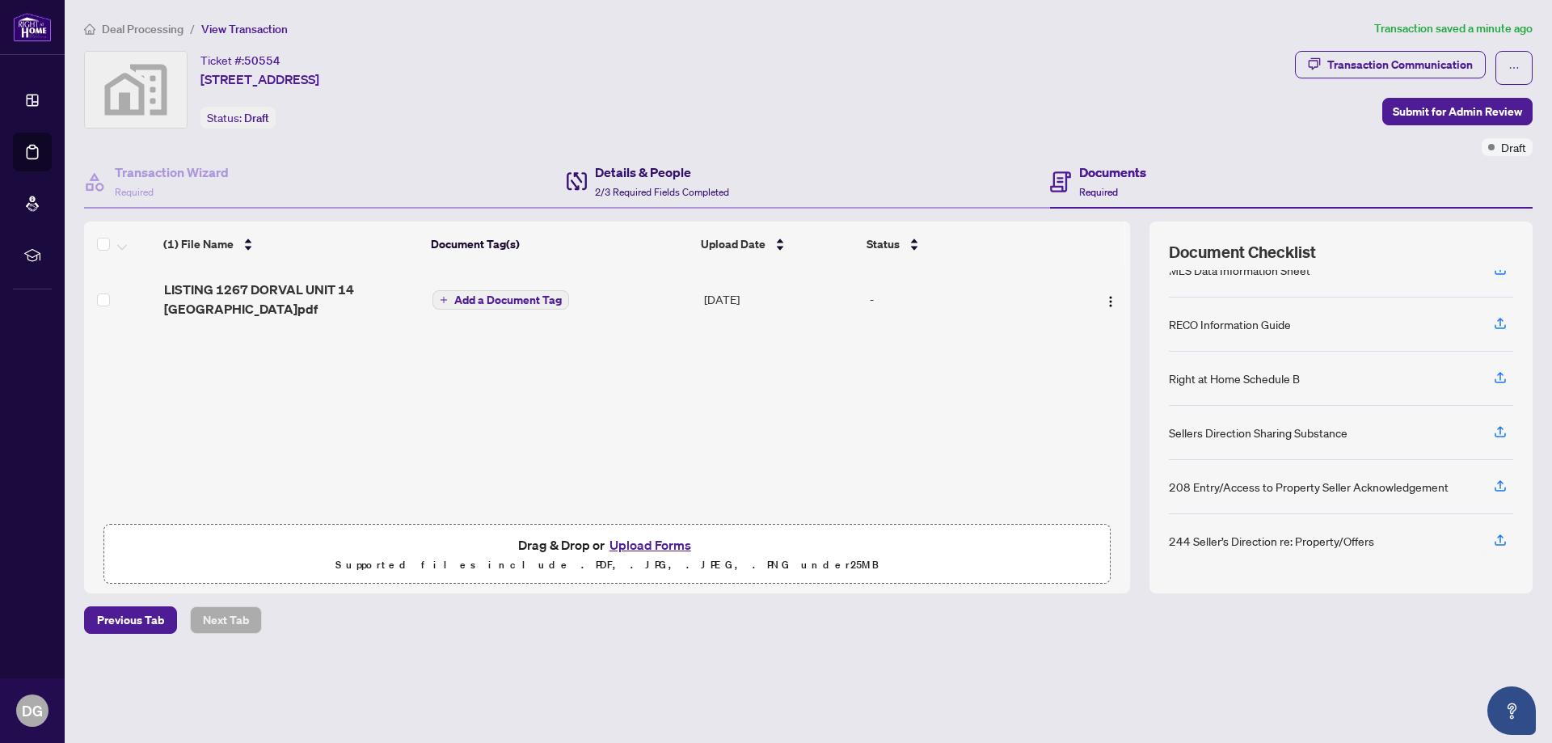
click at [652, 180] on h4 "Details & People" at bounding box center [662, 171] width 134 height 19
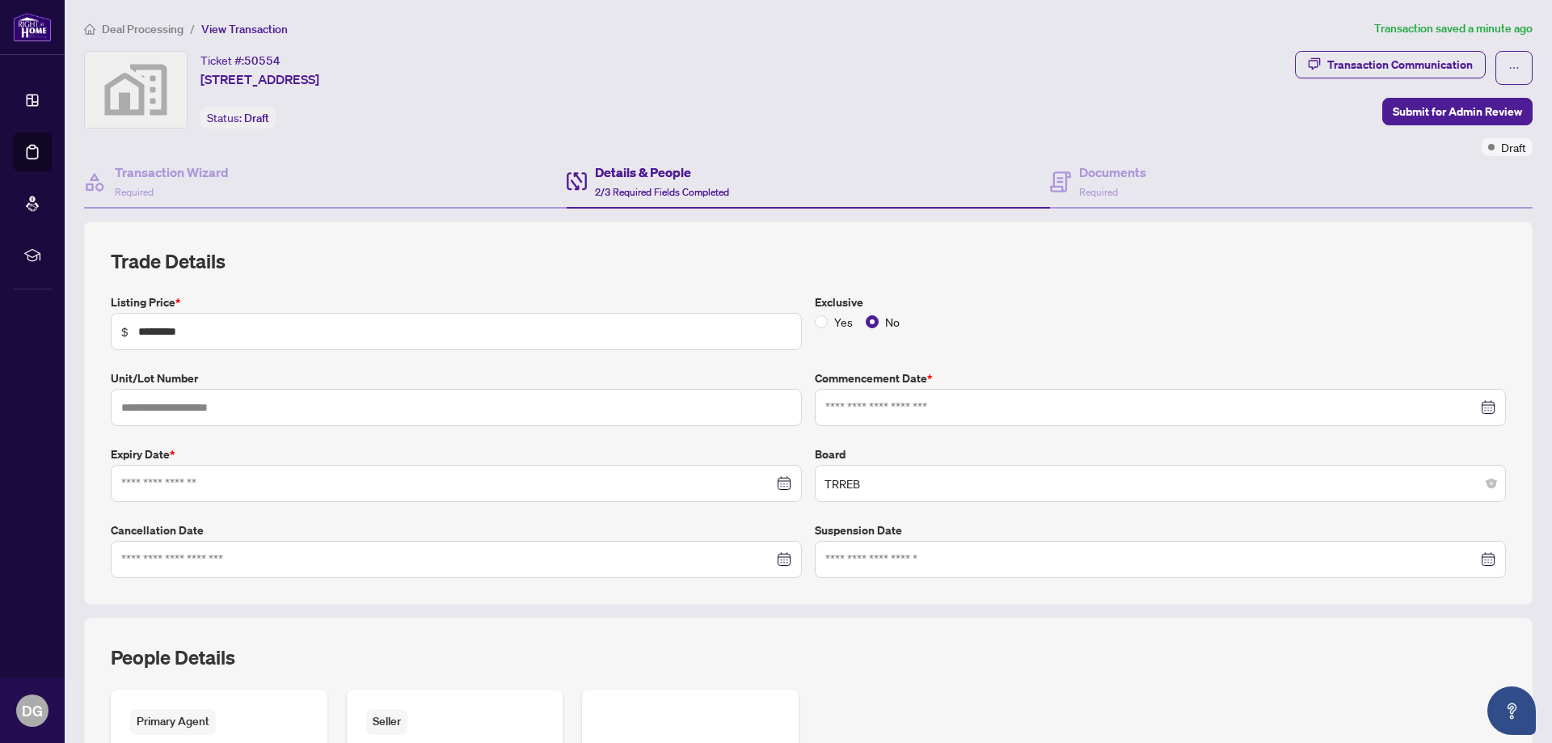
type input "**********"
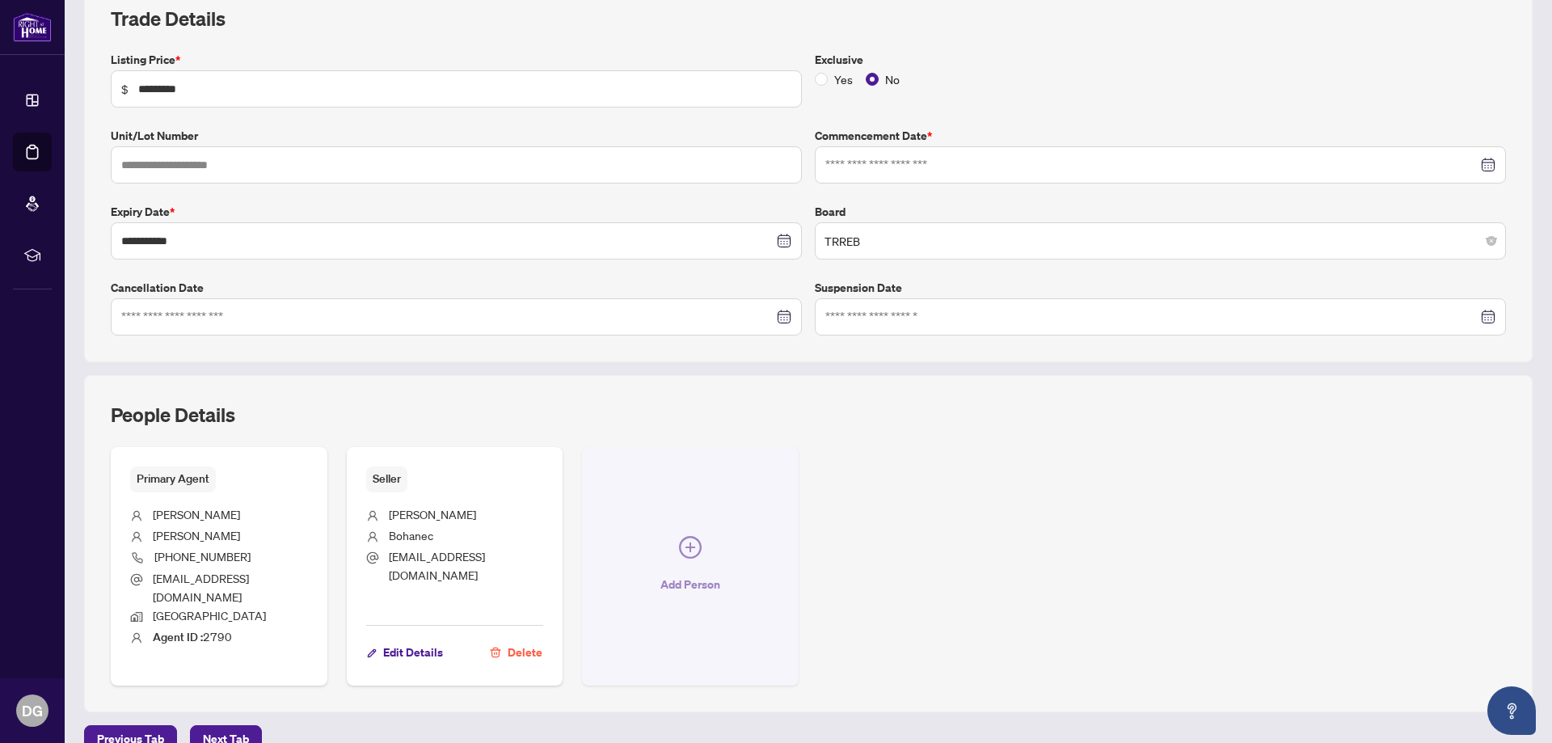
scroll to position [311, 0]
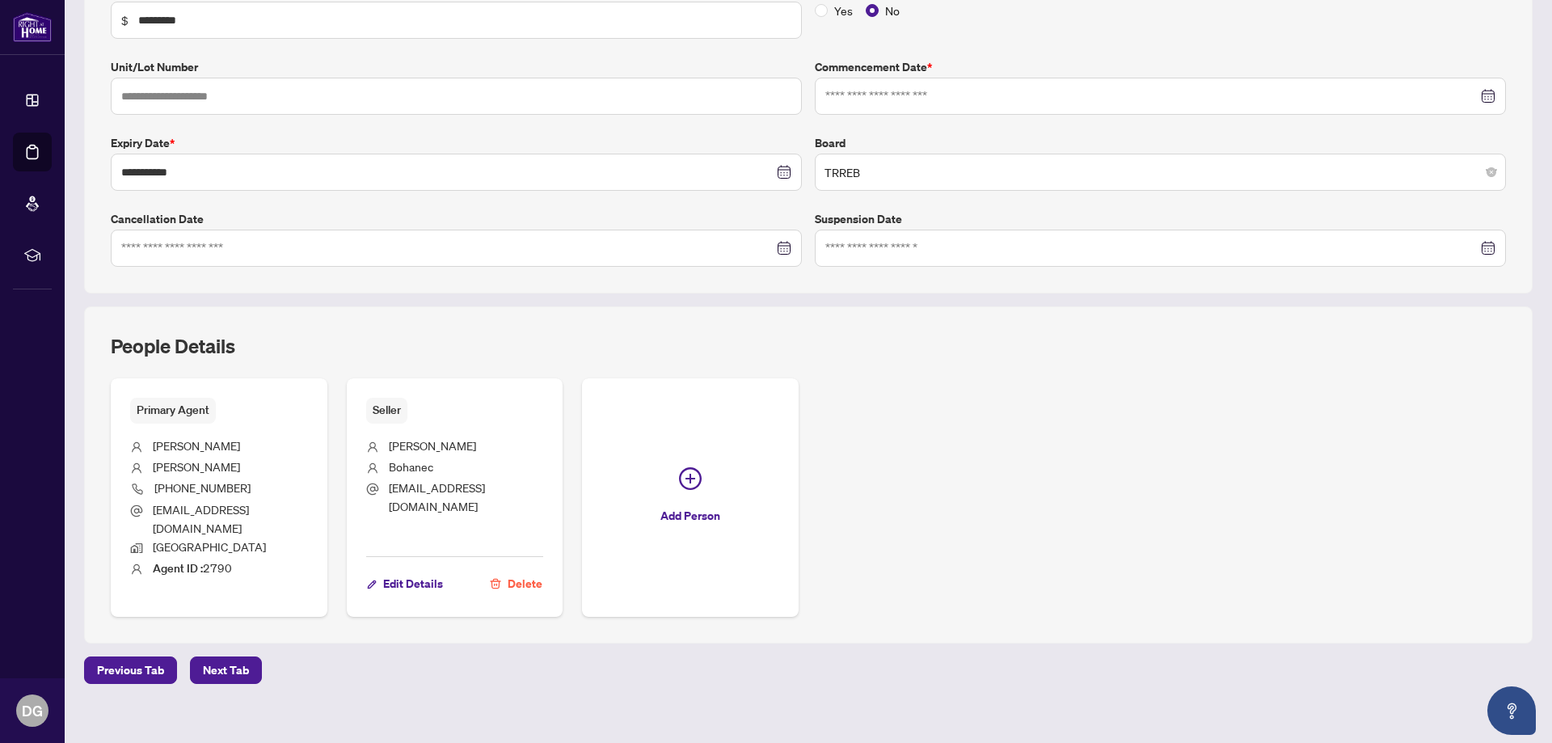
click at [508, 571] on span "Delete" at bounding box center [525, 584] width 35 height 26
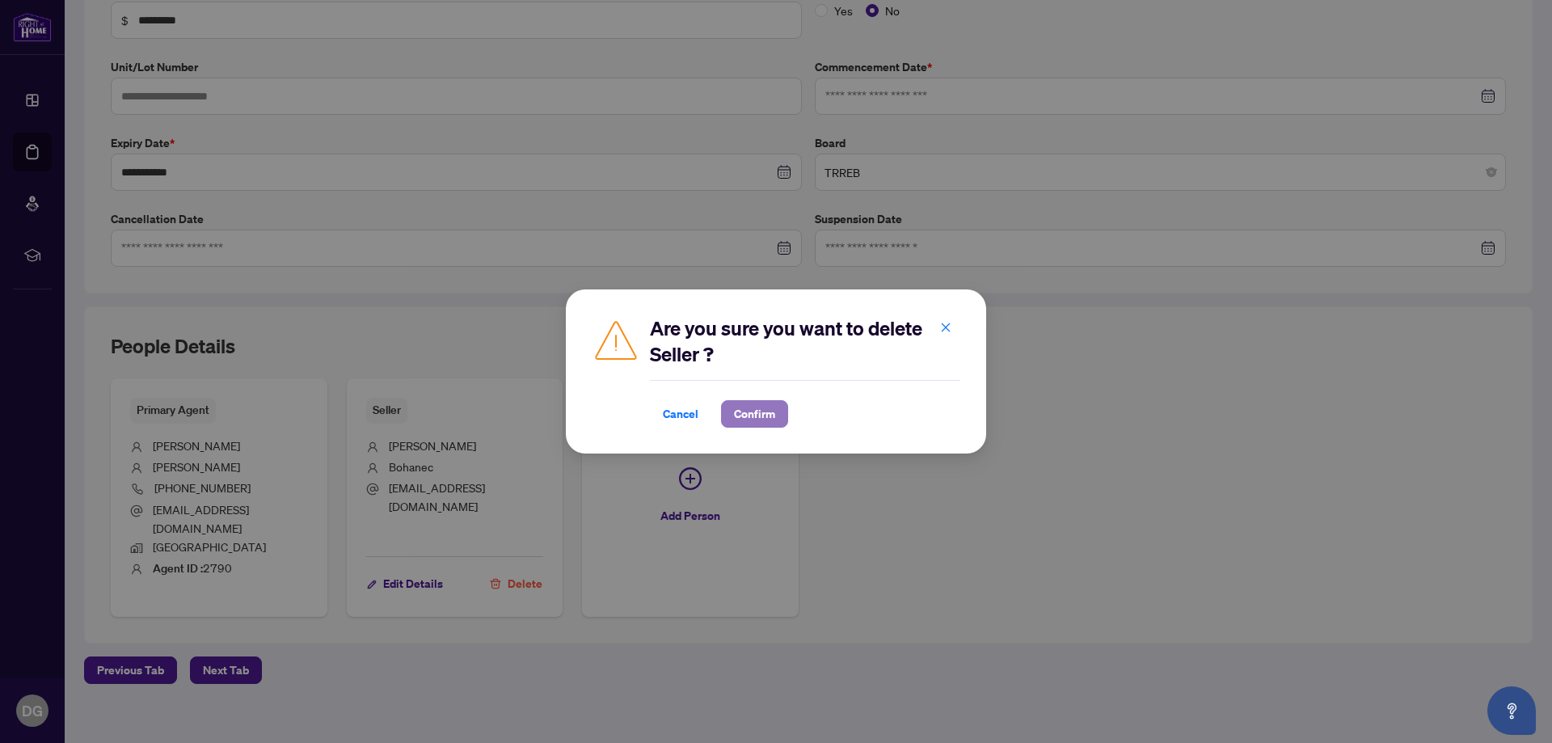
click at [756, 420] on span "Confirm" at bounding box center [754, 414] width 41 height 26
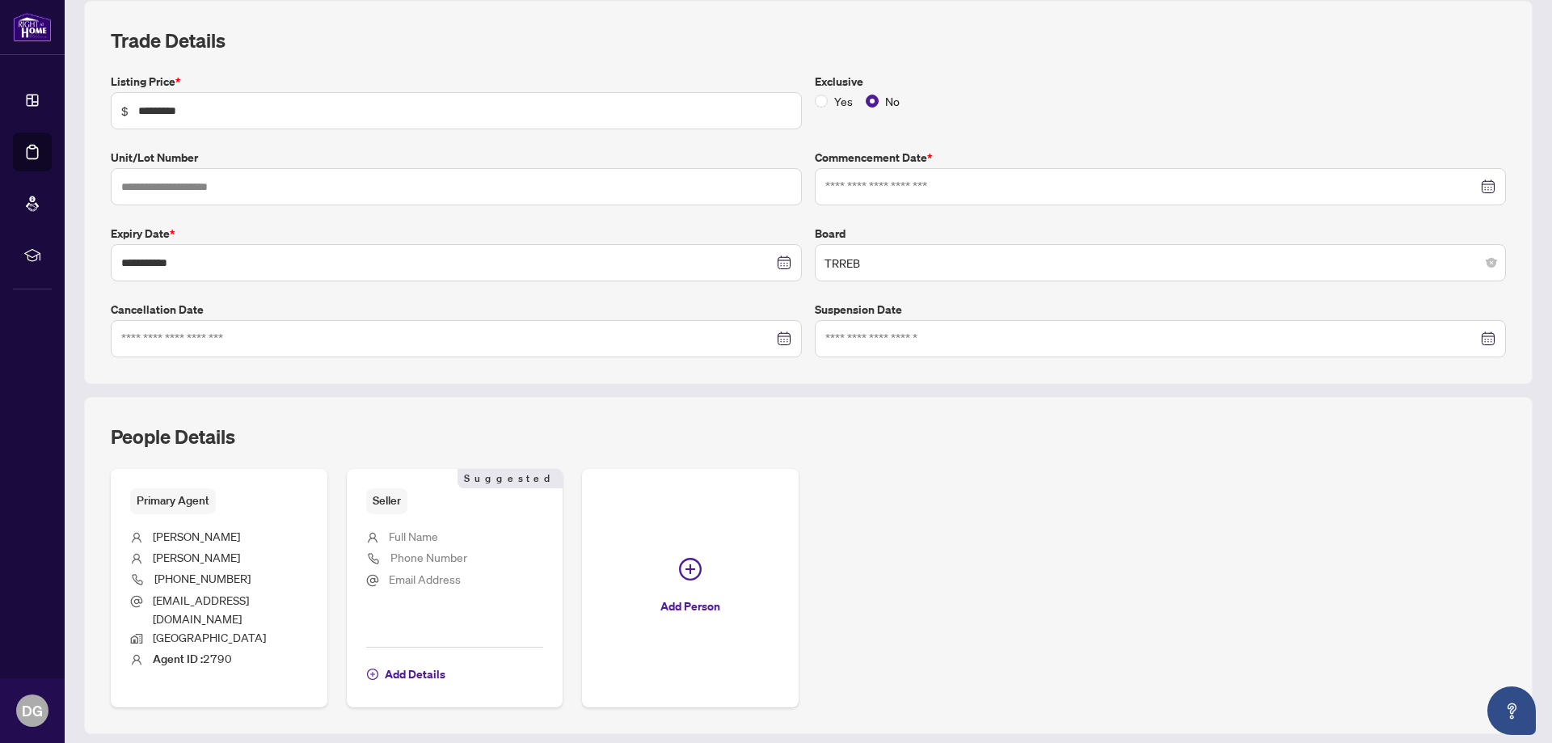
scroll to position [0, 0]
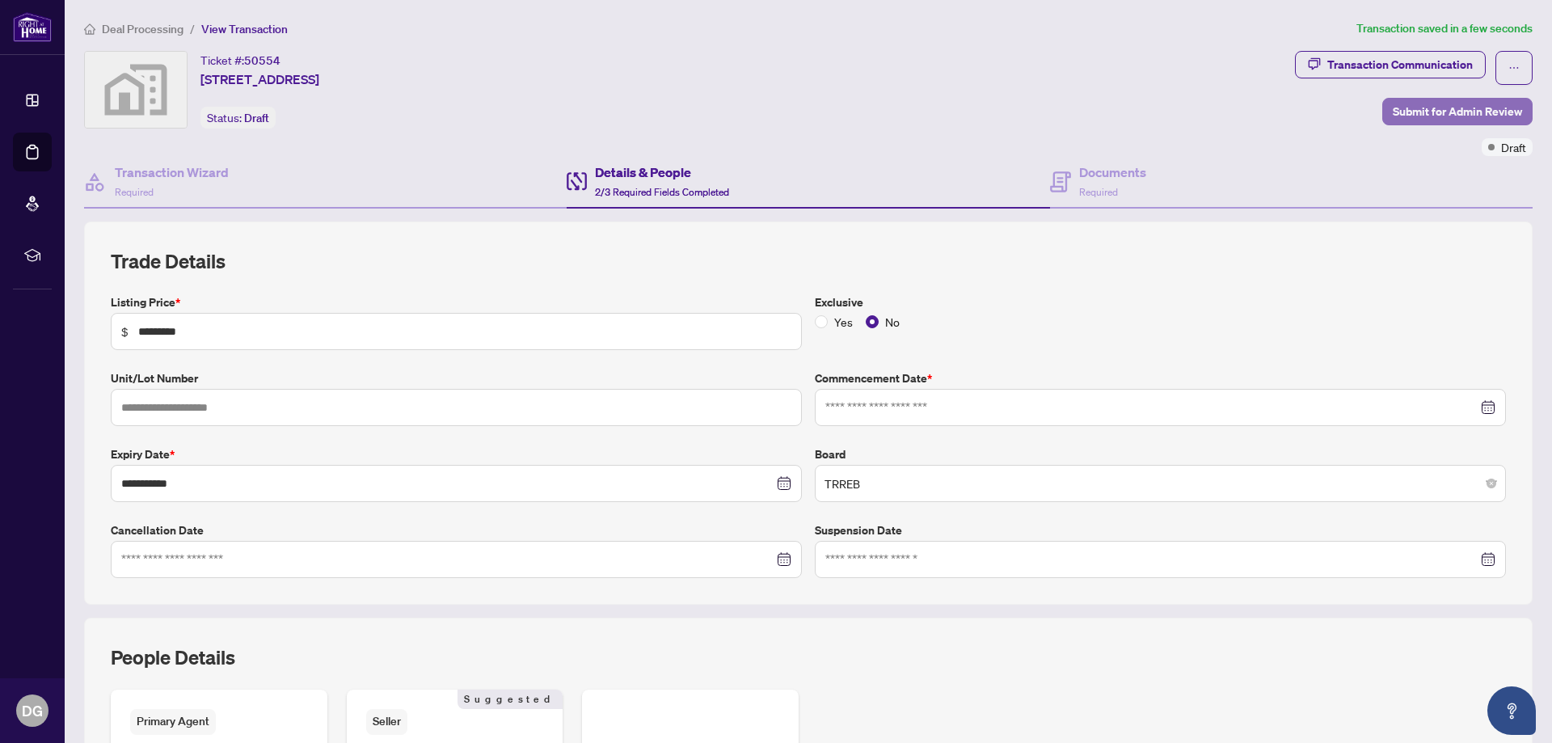
click at [1393, 104] on span "Submit for Admin Review" at bounding box center [1457, 112] width 129 height 26
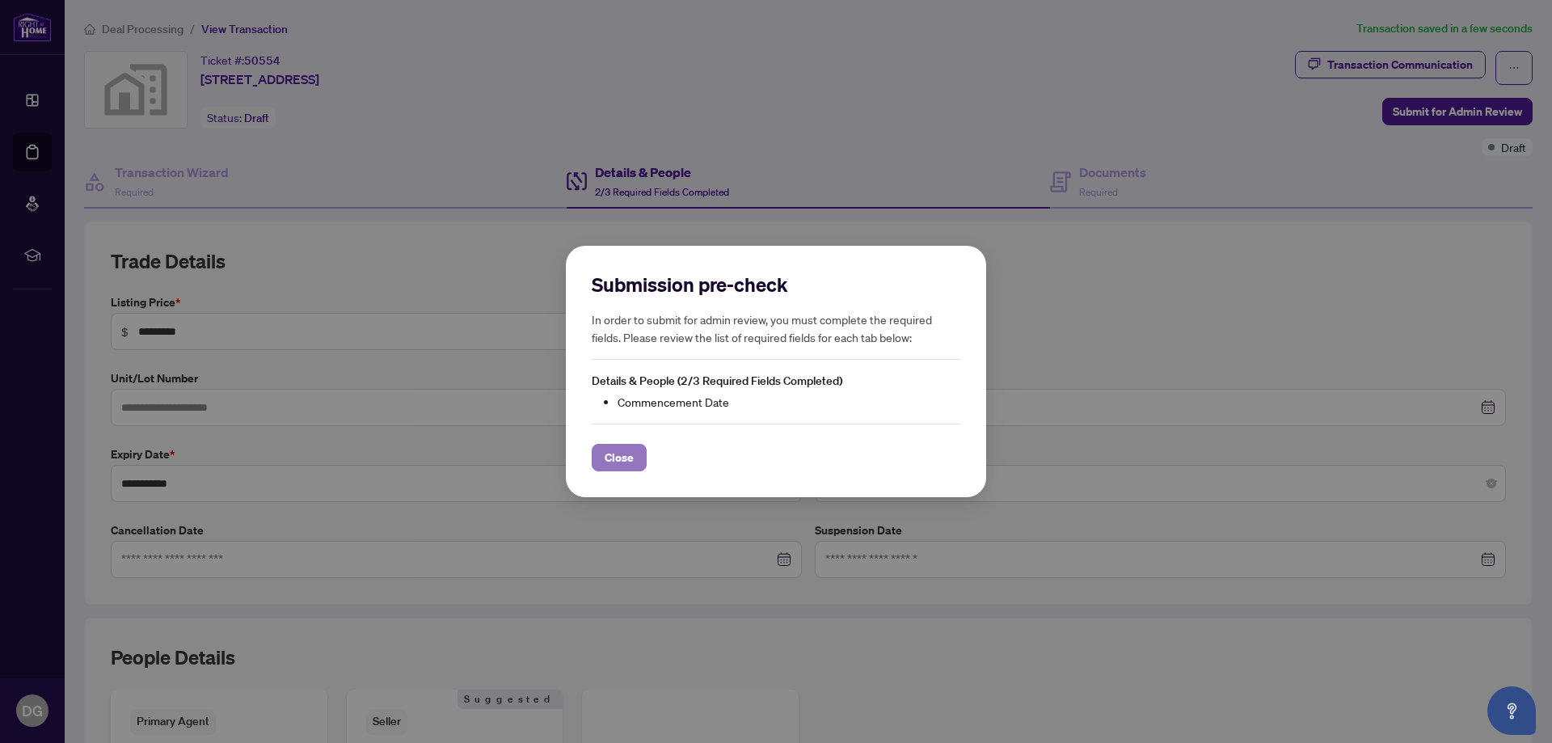
click at [631, 455] on span "Close" at bounding box center [619, 458] width 29 height 26
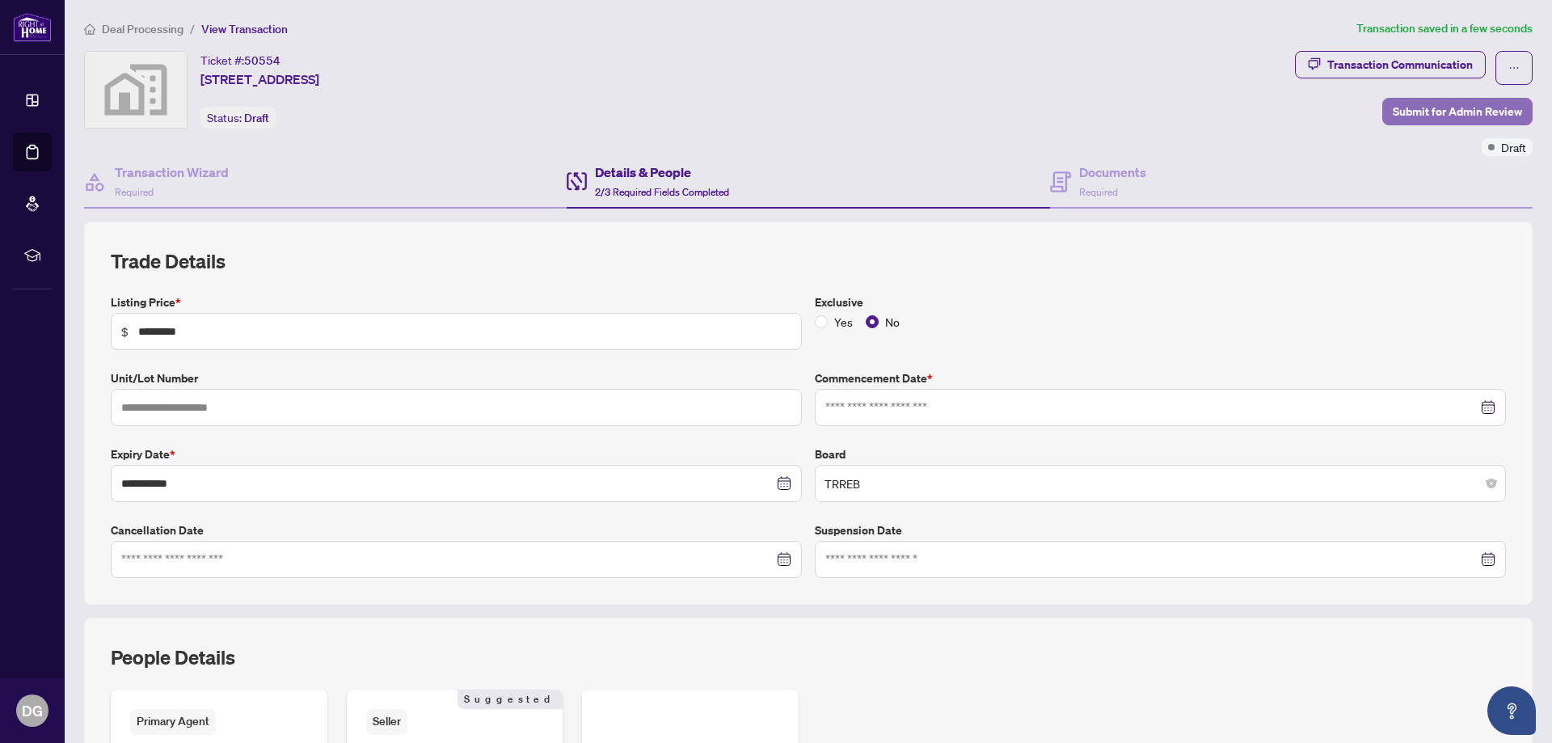
click at [1428, 111] on span "Submit for Admin Review" at bounding box center [1457, 112] width 129 height 26
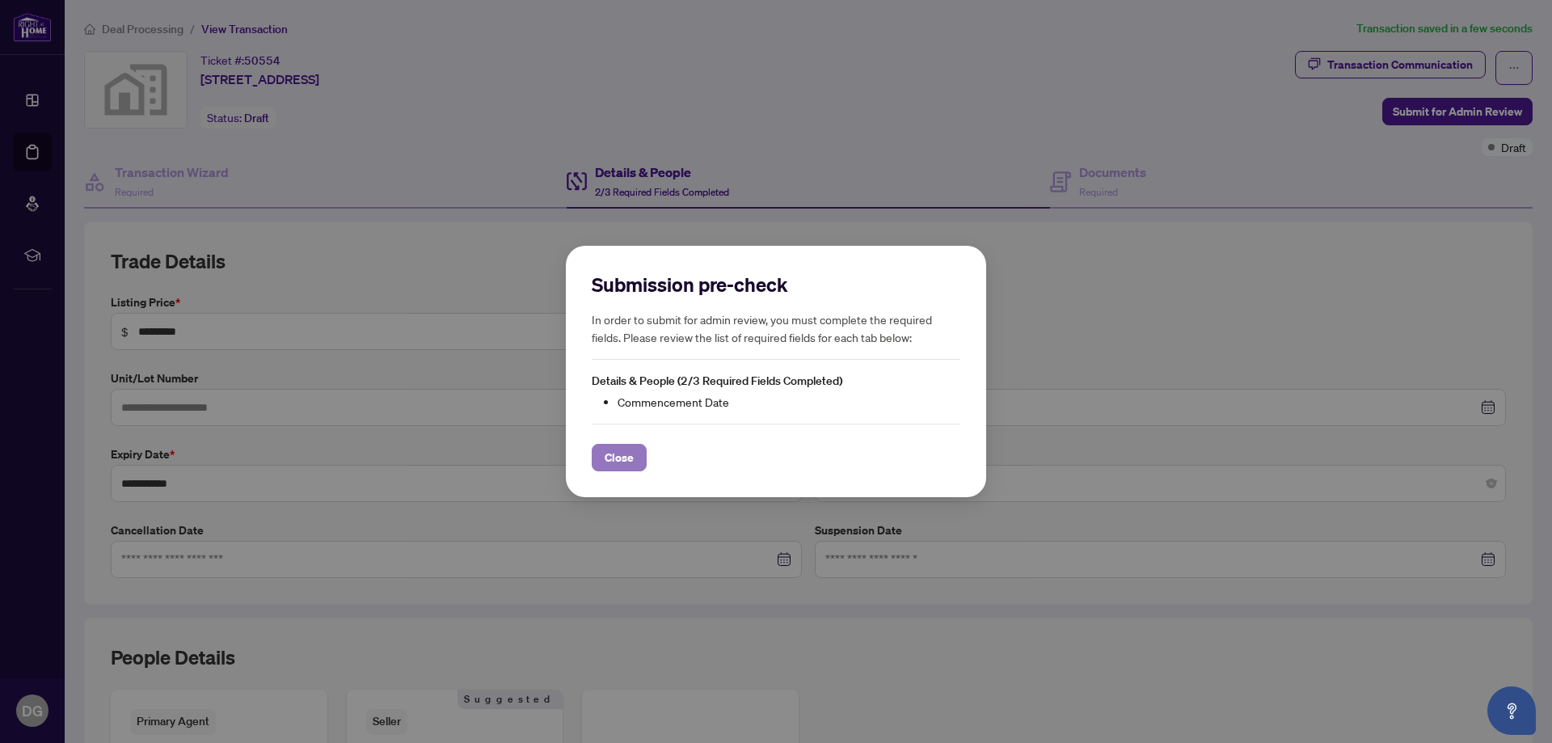
click at [623, 458] on span "Close" at bounding box center [619, 458] width 29 height 26
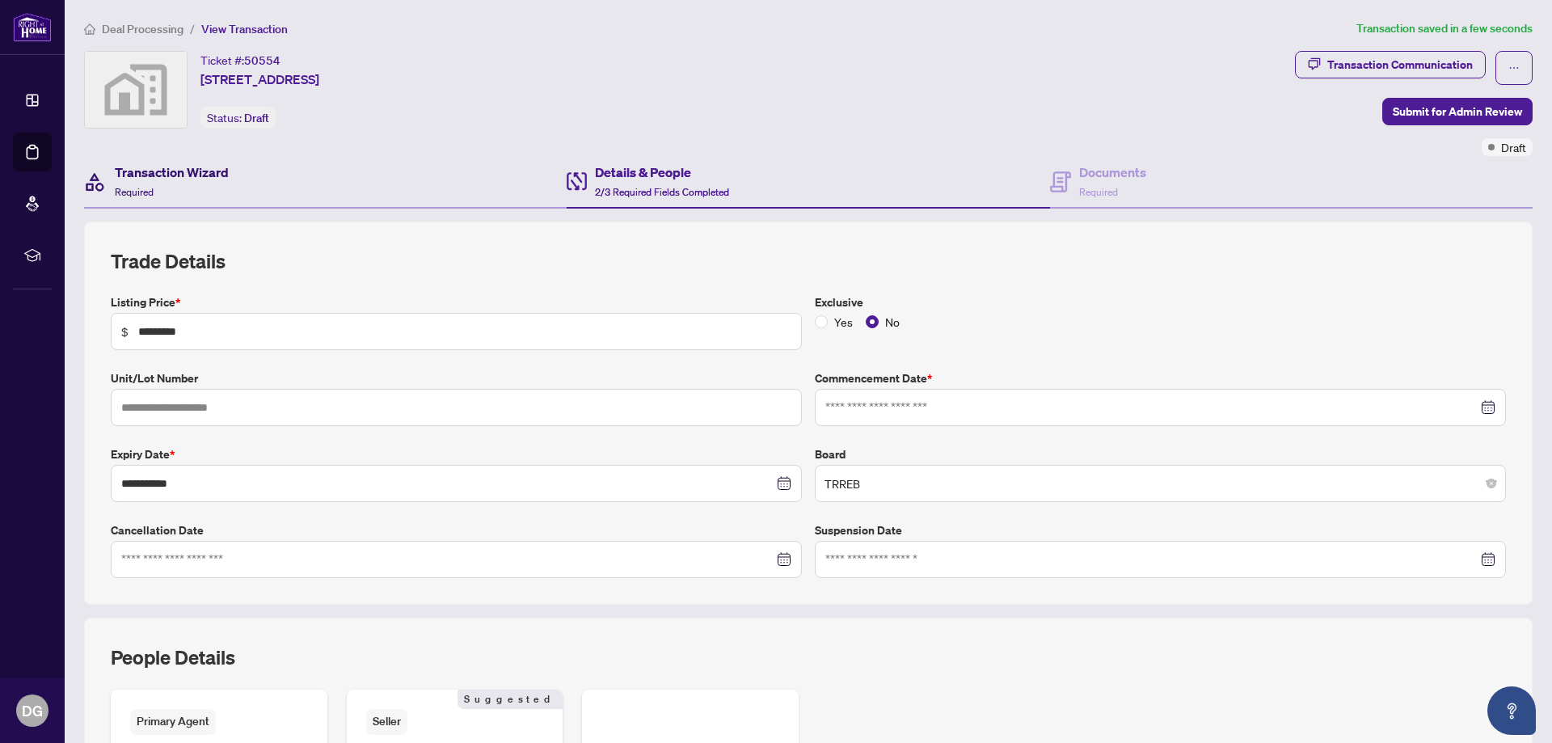
click at [145, 184] on div "Transaction Wizard Required" at bounding box center [172, 181] width 114 height 38
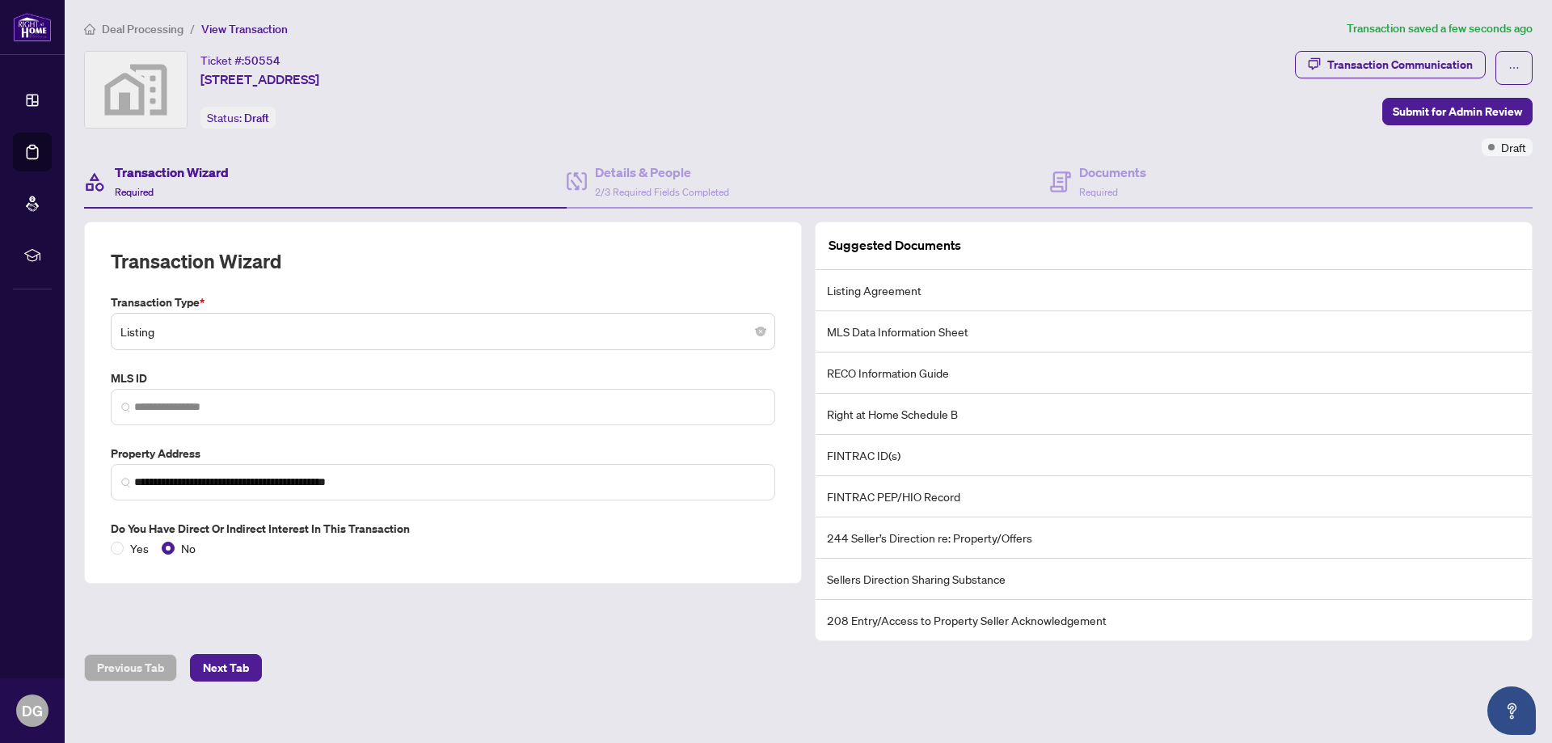
scroll to position [14, 0]
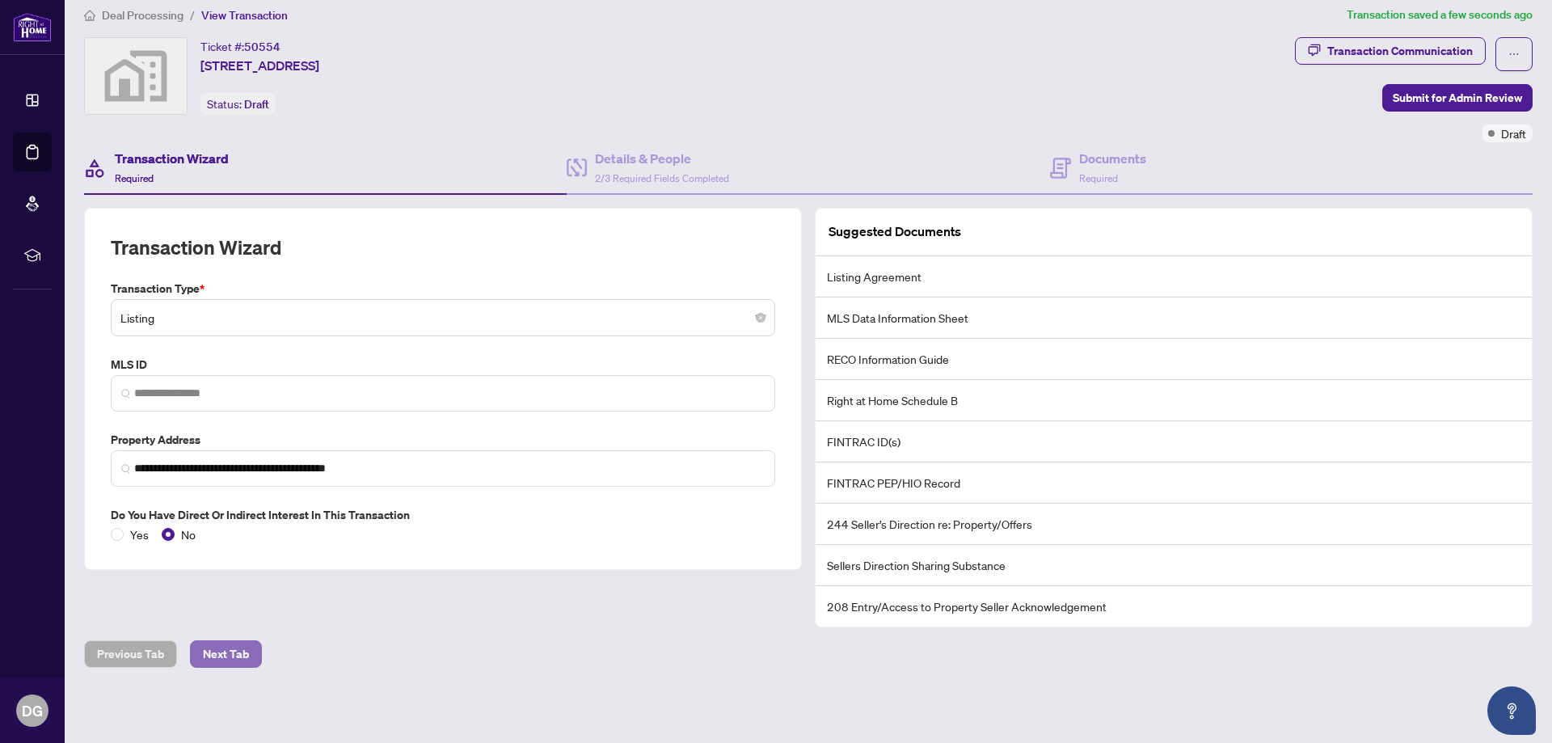
click at [243, 655] on span "Next Tab" at bounding box center [226, 654] width 46 height 26
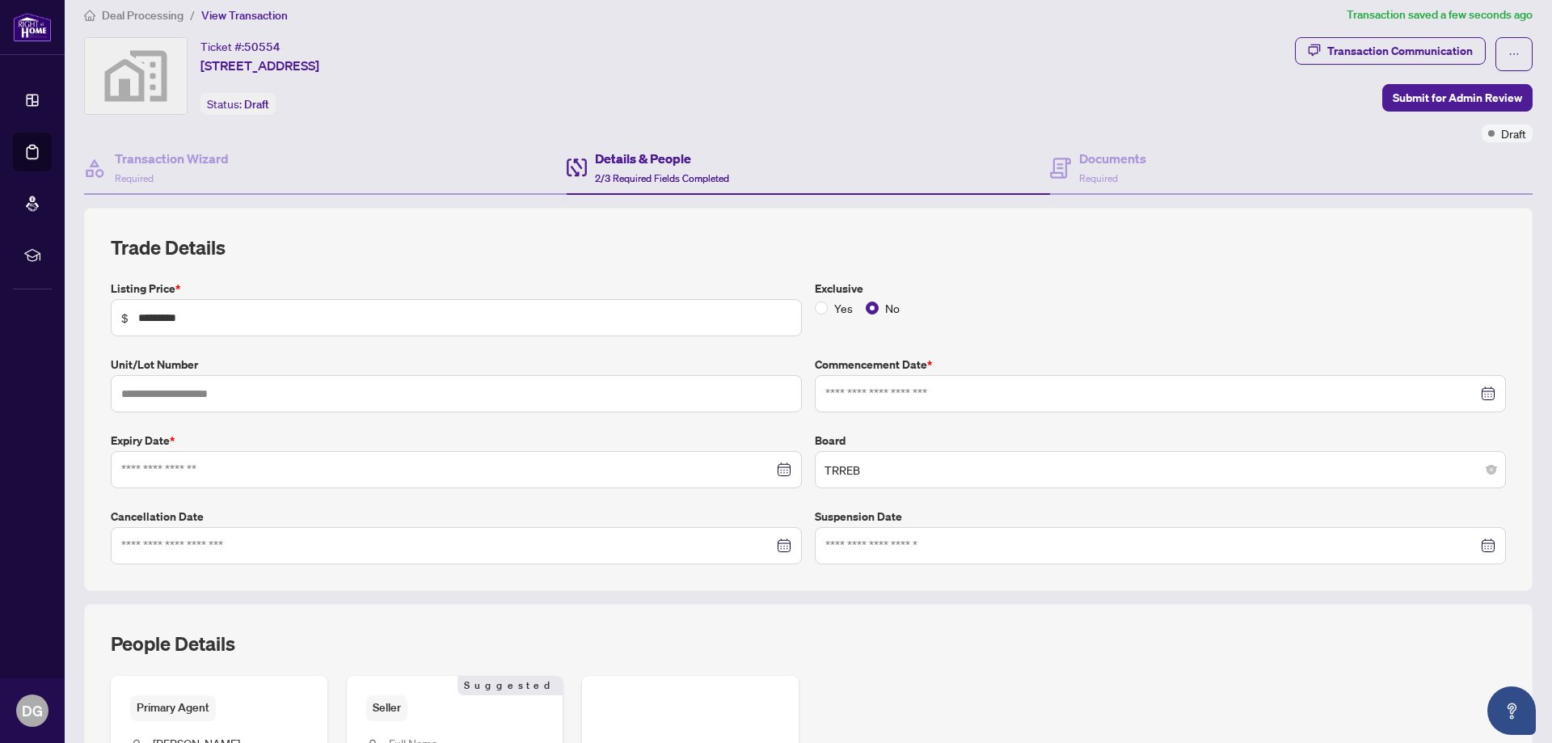
type input "**********"
click at [905, 391] on input at bounding box center [1151, 394] width 652 height 18
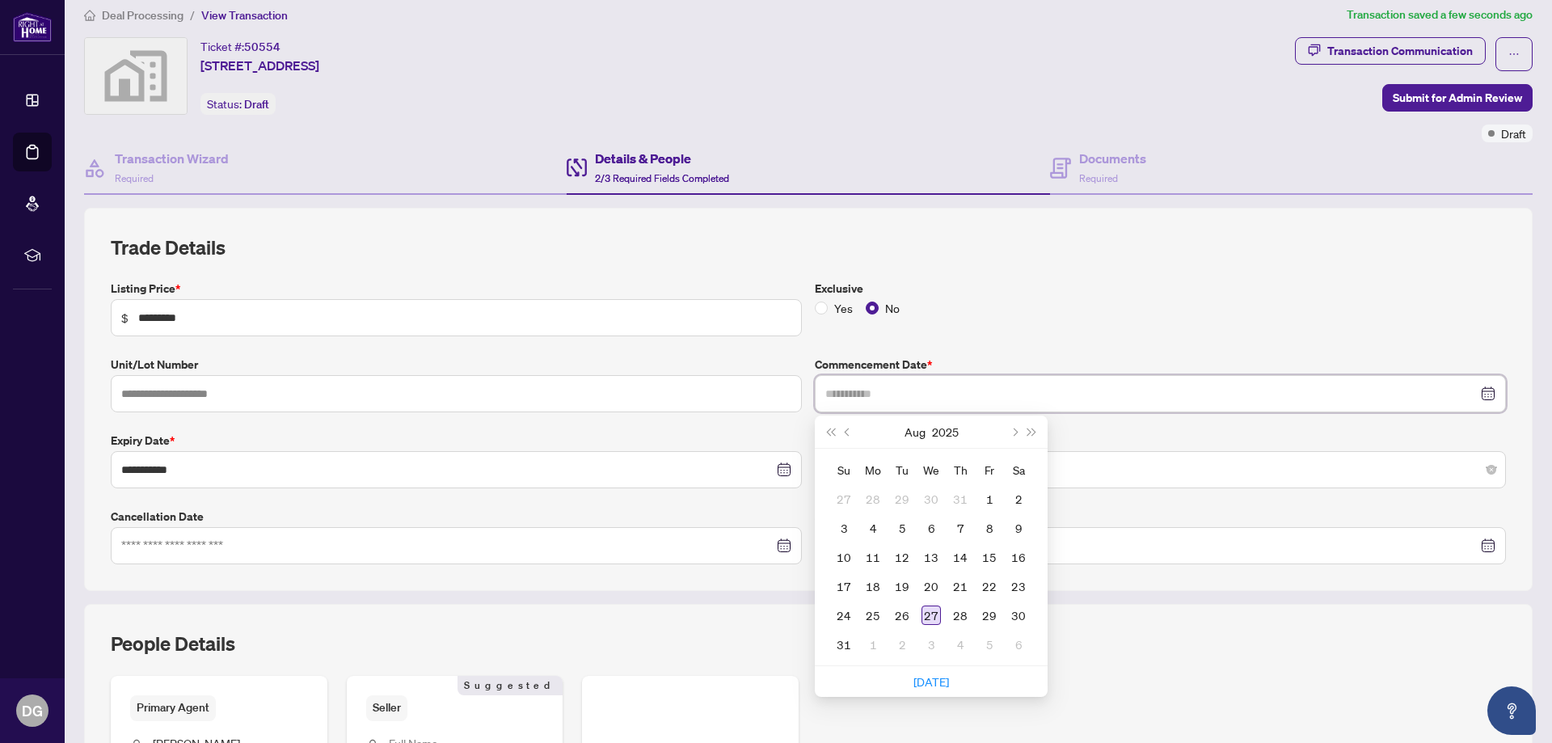
type input "**********"
click at [922, 610] on div "27" at bounding box center [931, 615] width 19 height 19
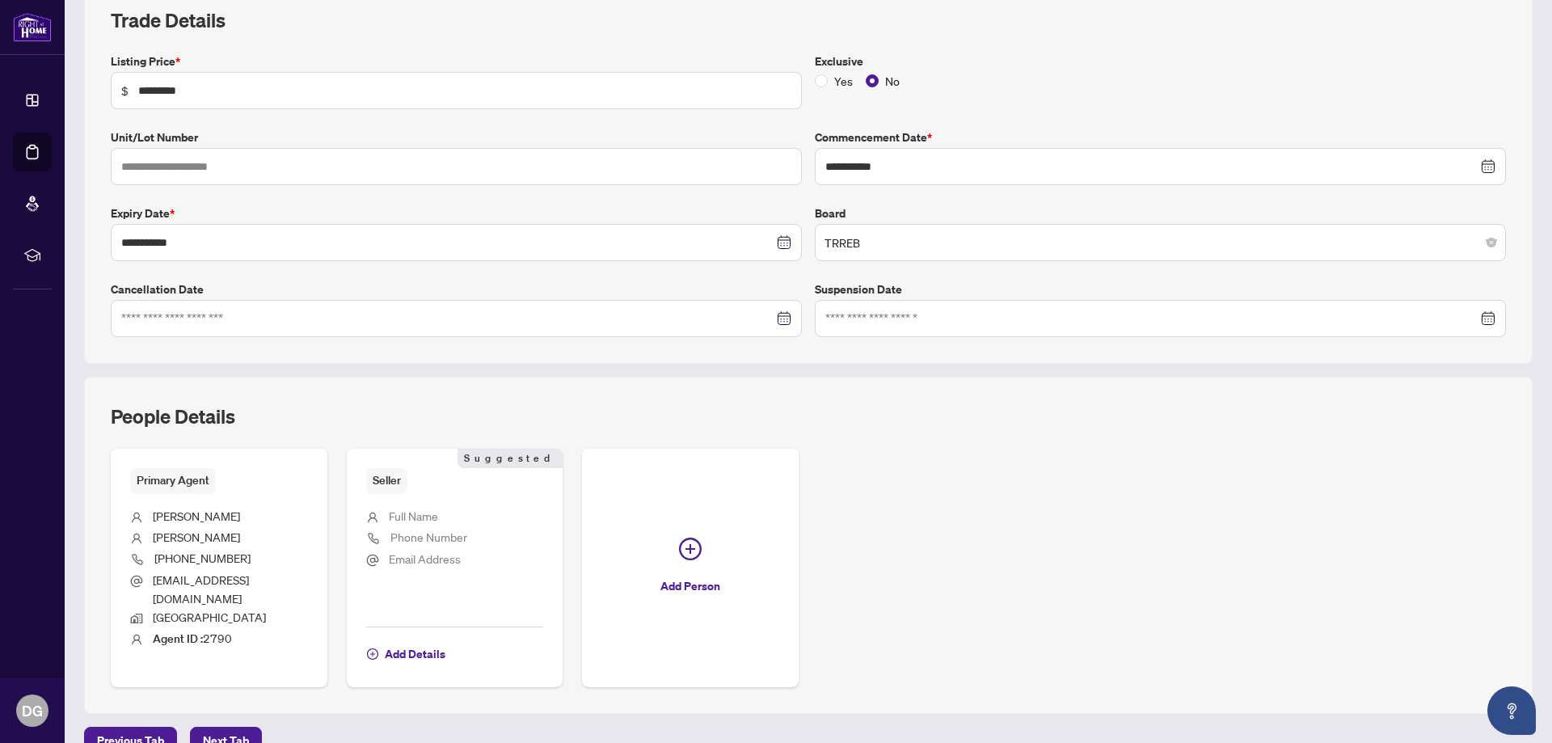
scroll to position [243, 0]
click at [226, 728] on span "Next Tab" at bounding box center [226, 739] width 46 height 26
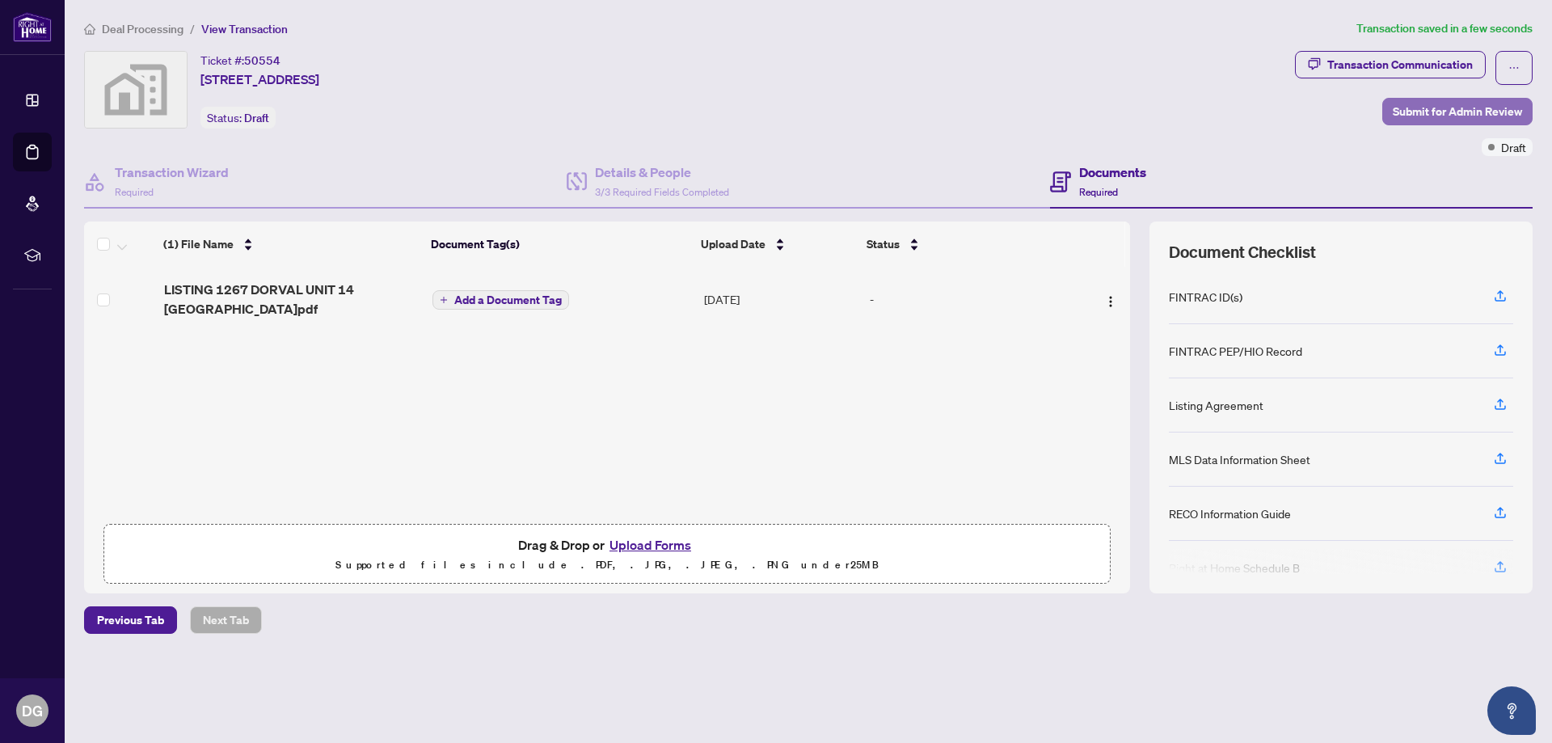
click at [1445, 120] on span "Submit for Admin Review" at bounding box center [1457, 112] width 129 height 26
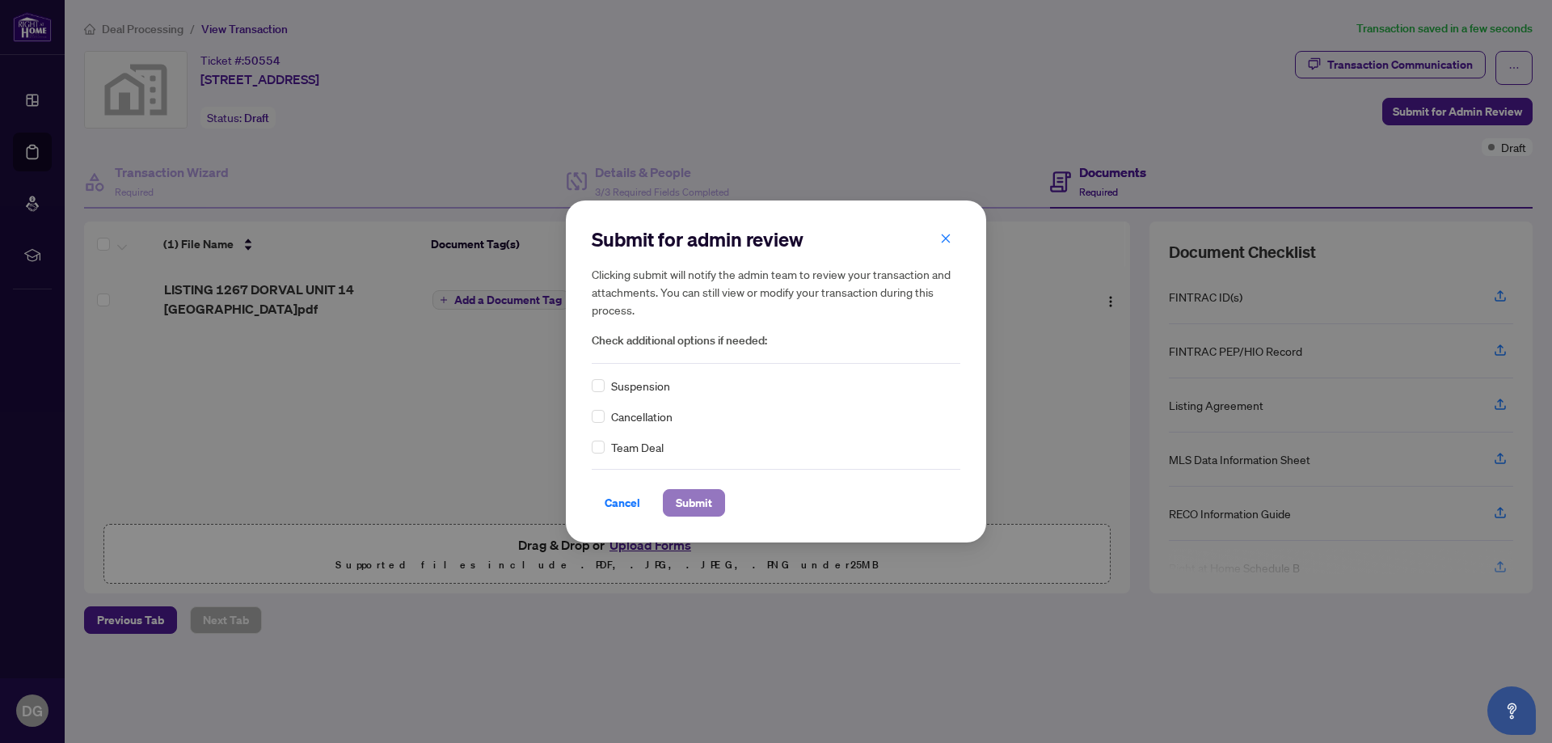
click at [679, 499] on span "Submit" at bounding box center [694, 503] width 36 height 26
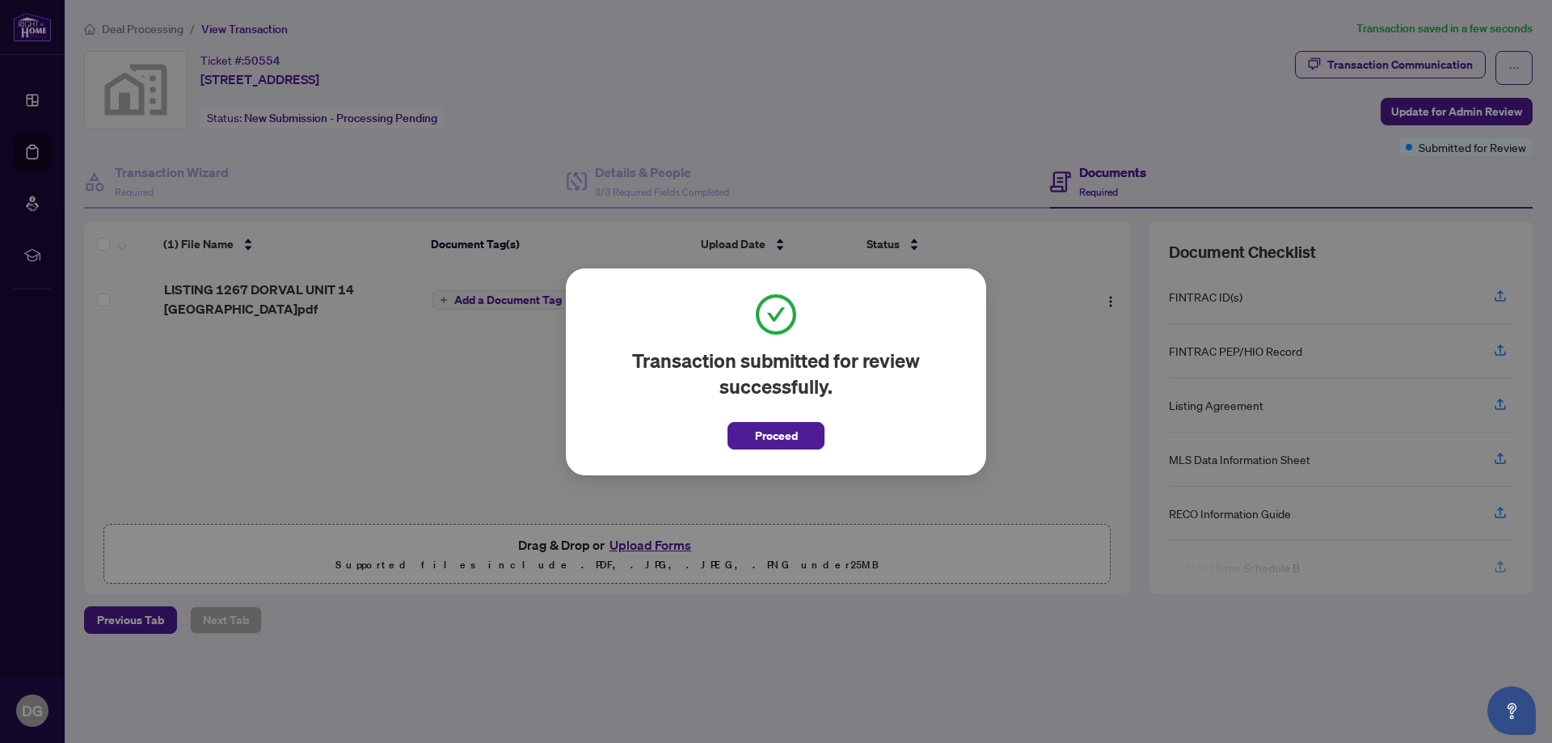
click at [772, 452] on div "Transaction submitted for review successfully. Proceed Cancel OK" at bounding box center [776, 371] width 420 height 207
click at [768, 433] on span "Proceed" at bounding box center [776, 436] width 43 height 26
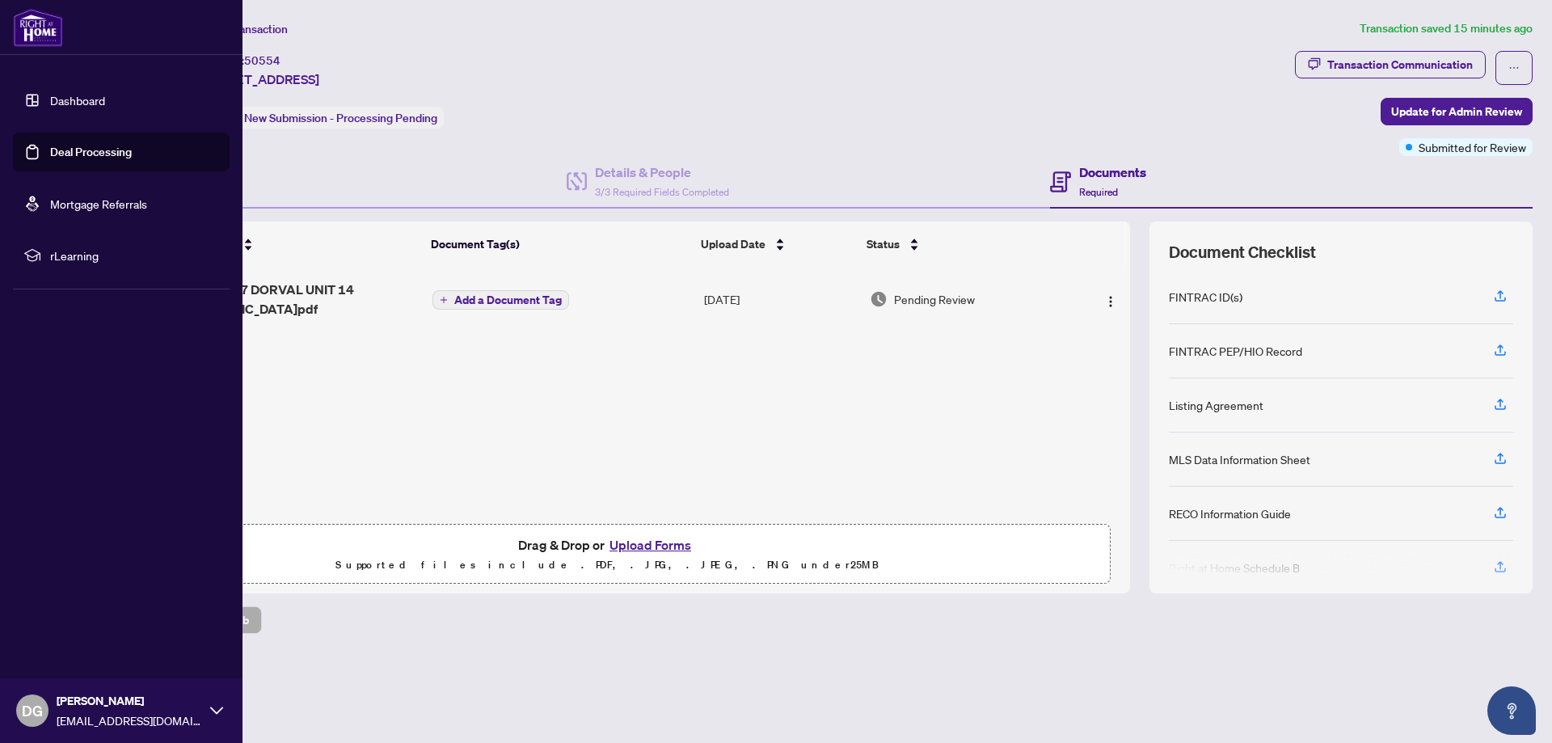
click at [105, 103] on link "Dashboard" at bounding box center [77, 100] width 55 height 15
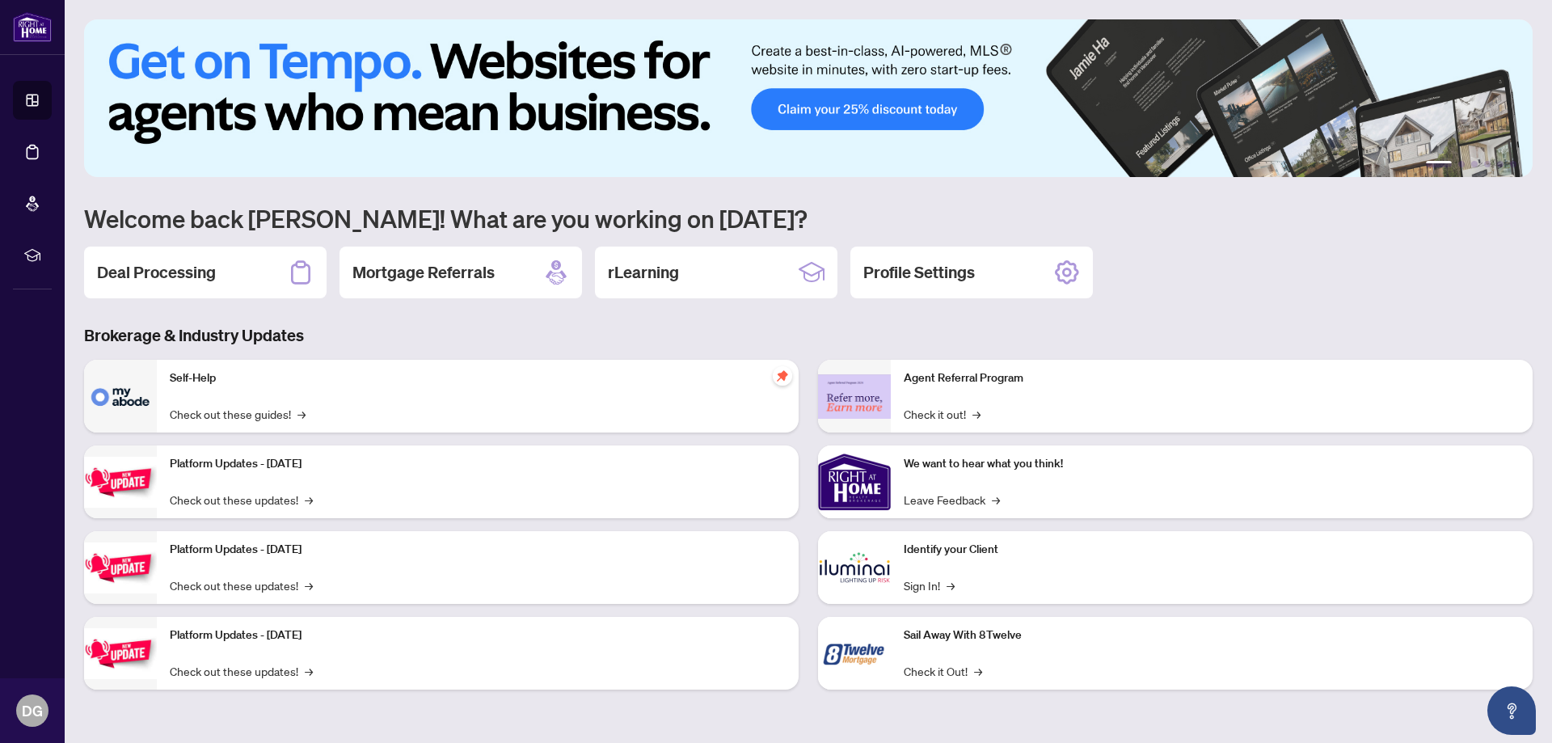
click at [869, 495] on img at bounding box center [854, 481] width 73 height 73
